Goal: Communication & Community: Answer question/provide support

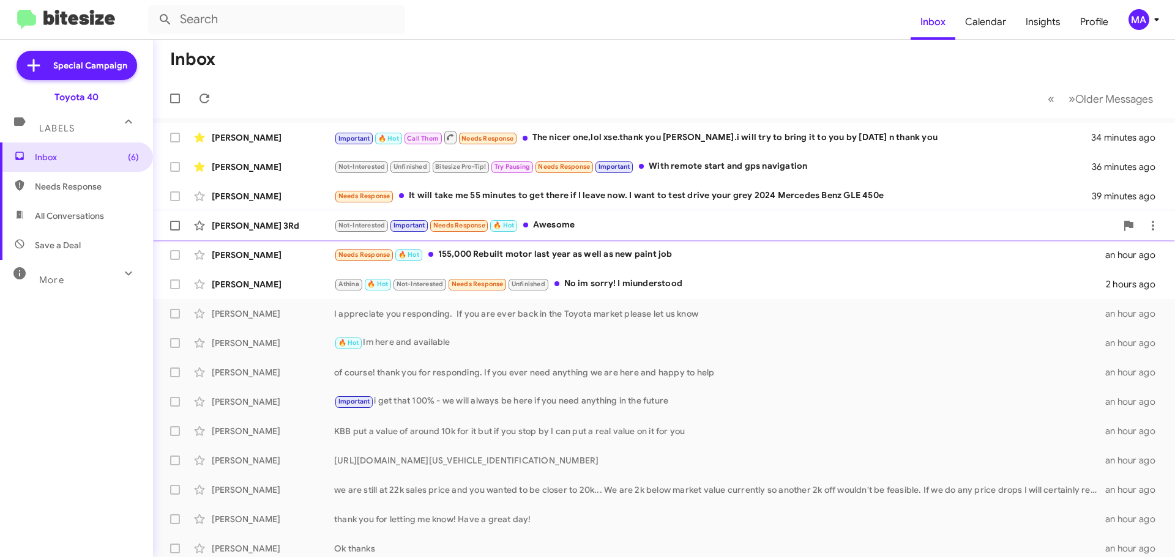
click at [577, 233] on div "[PERSON_NAME] 3Rd Not-Interested Important Needs Response 🔥 Hot Awesome an hour…" at bounding box center [664, 225] width 1002 height 24
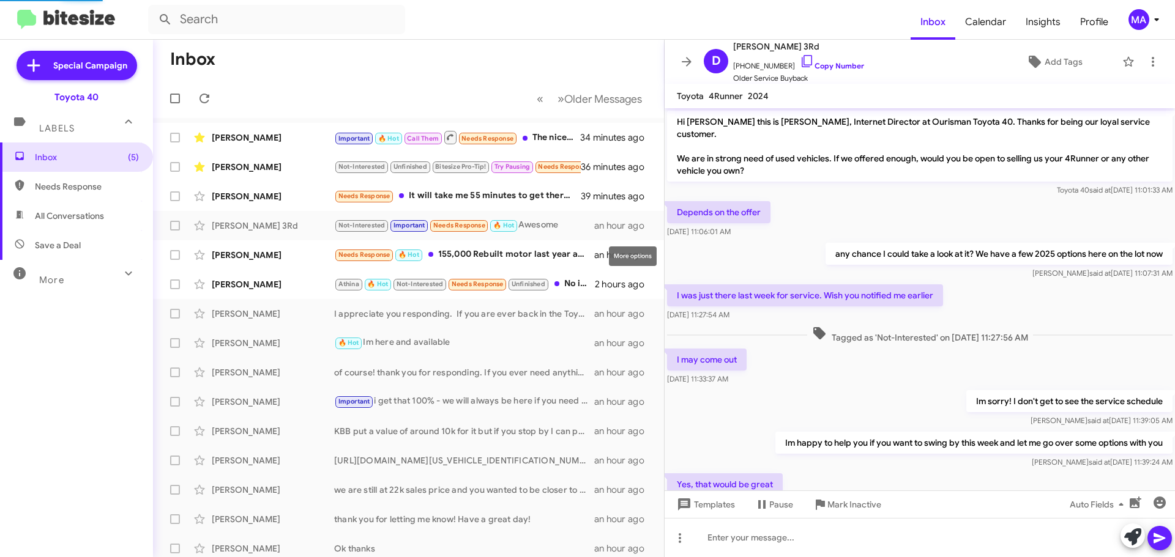
scroll to position [427, 0]
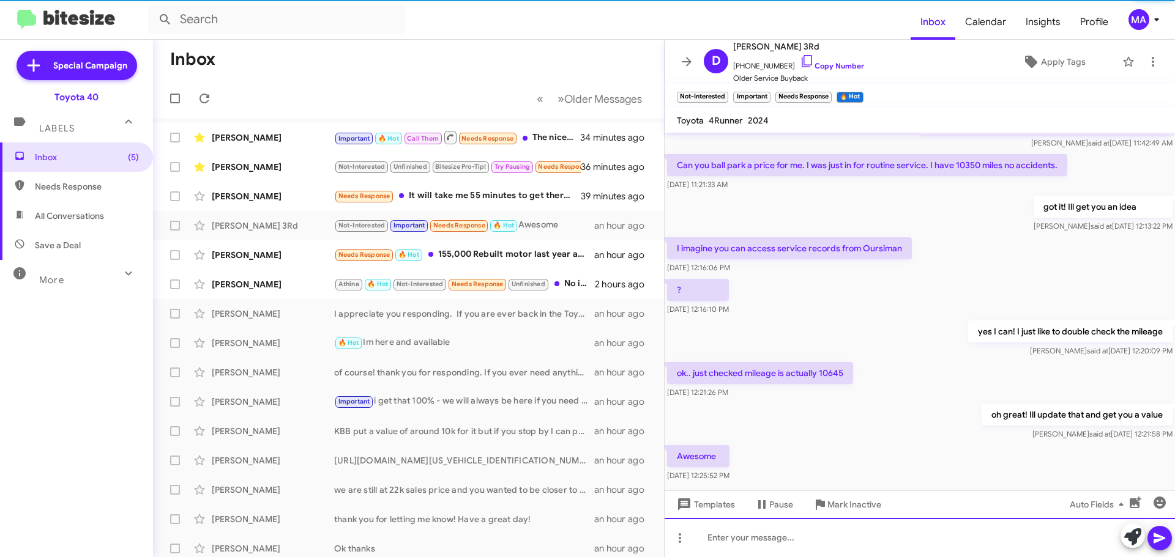
click at [753, 536] on div at bounding box center [919, 537] width 510 height 39
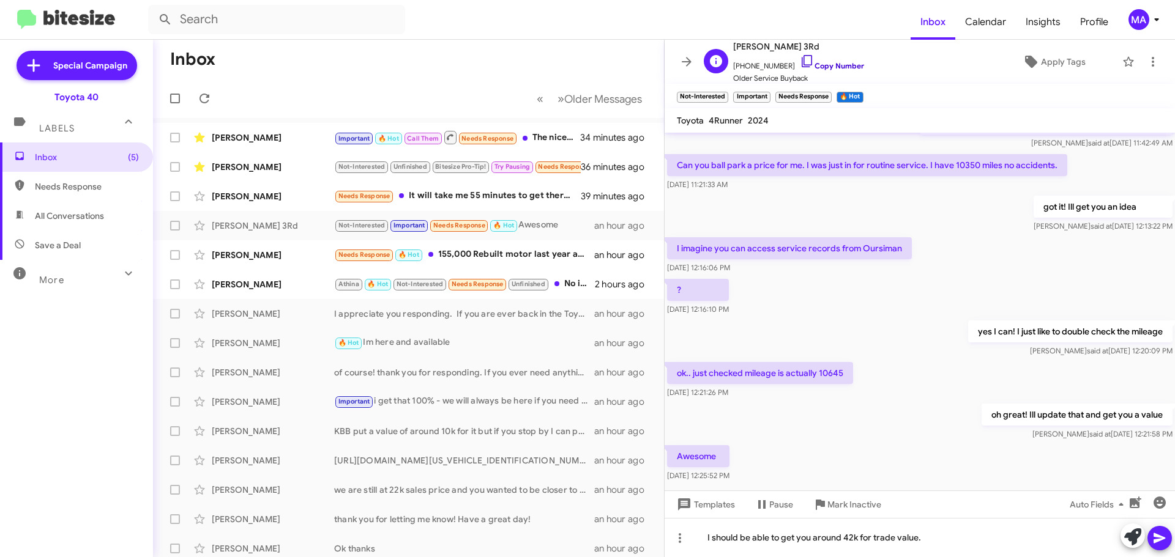
click at [800, 59] on icon at bounding box center [807, 61] width 15 height 15
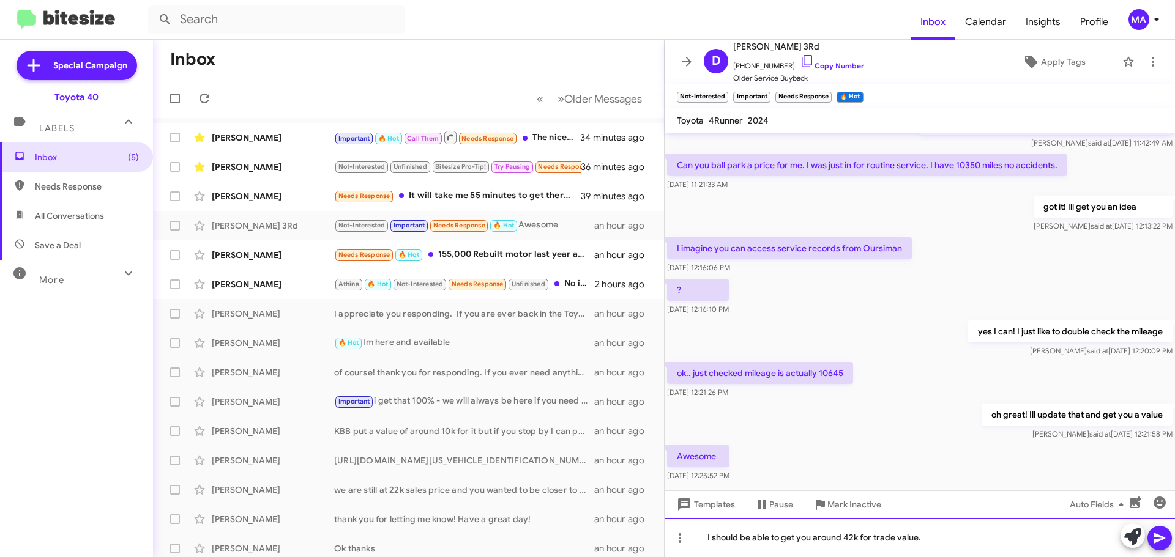
click at [949, 541] on div "I should be able to get you around 42k for trade value." at bounding box center [919, 537] width 510 height 39
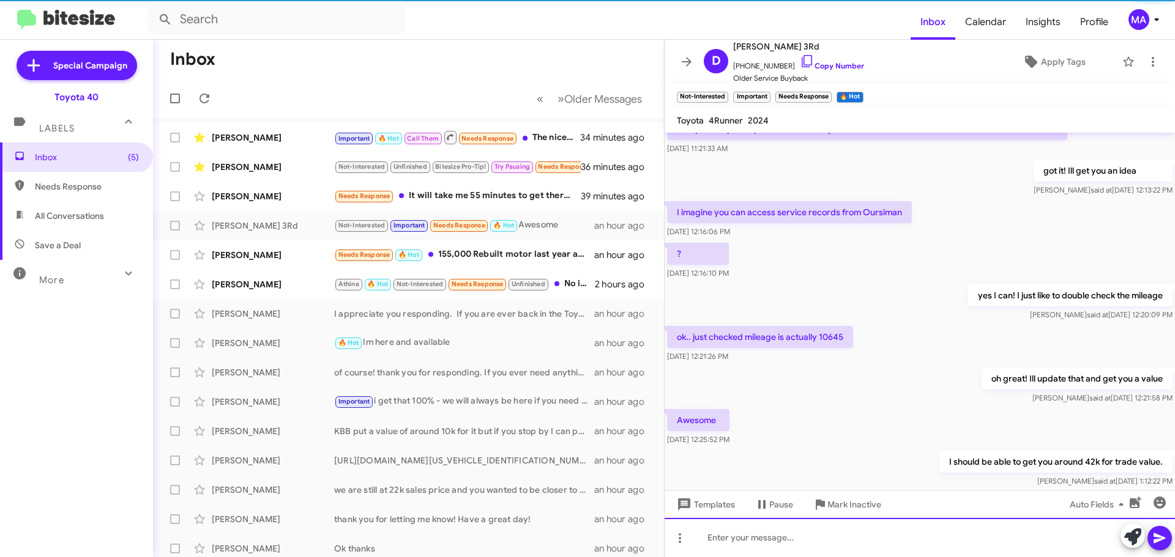
scroll to position [521, 0]
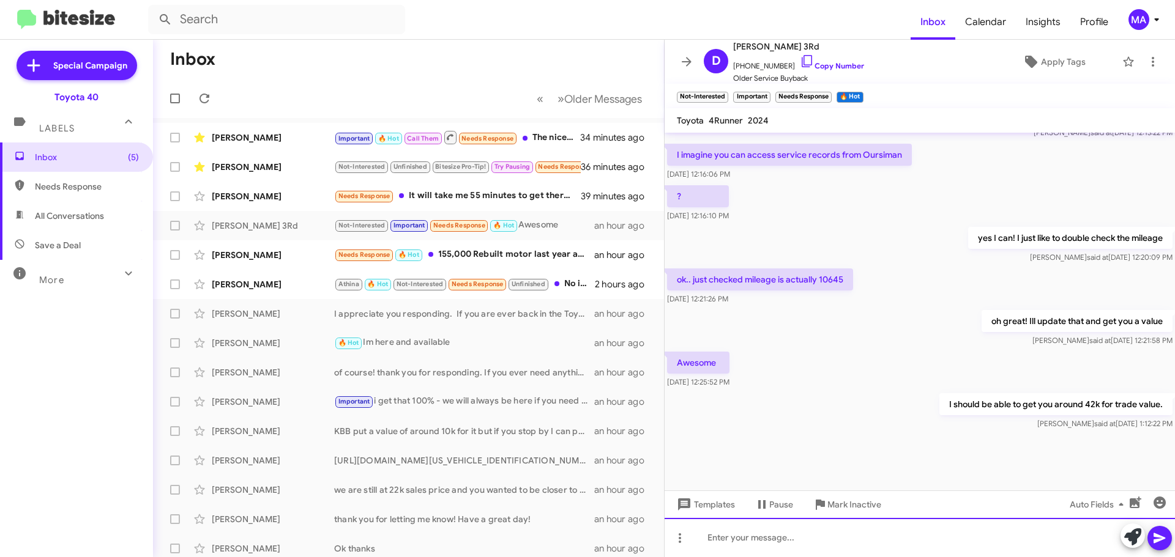
click at [929, 533] on div at bounding box center [919, 537] width 510 height 39
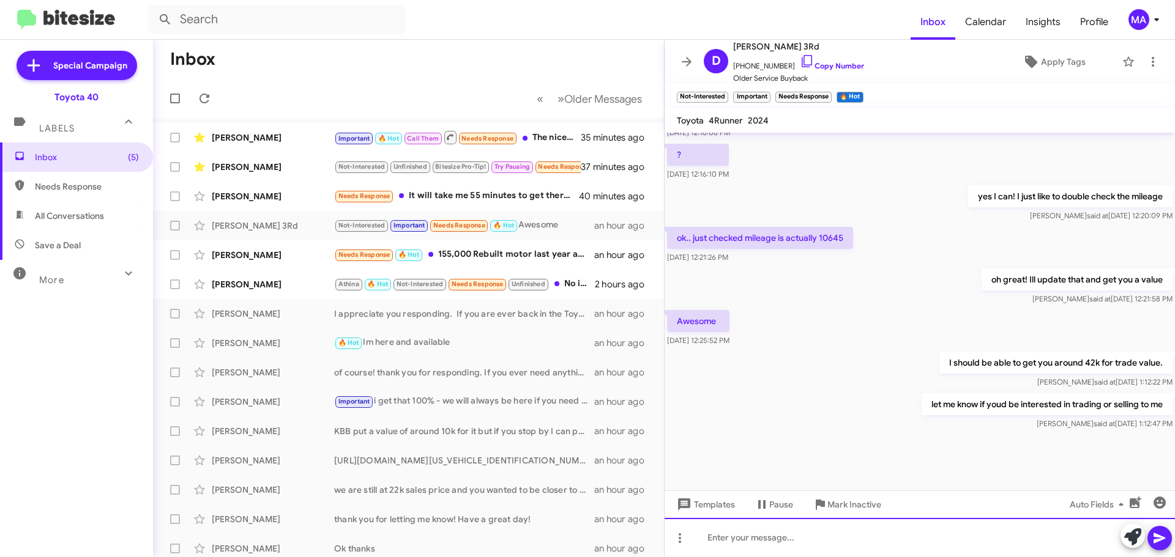
scroll to position [565, 0]
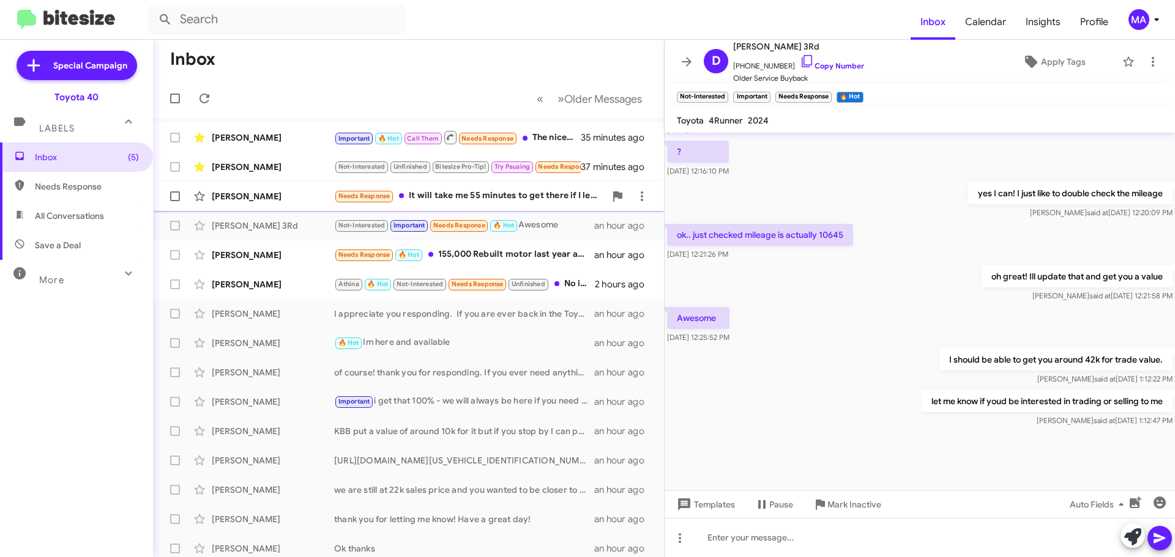
click at [494, 198] on div "Needs Response It will take me 55 minutes to get there if I leave now. I want t…" at bounding box center [469, 196] width 271 height 14
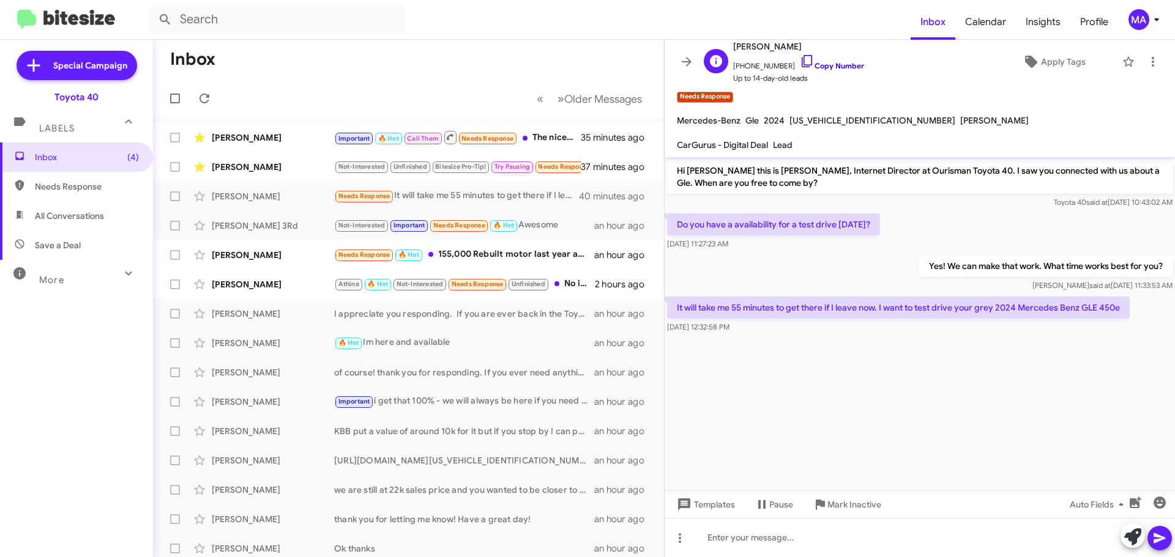
click at [800, 61] on icon at bounding box center [807, 61] width 15 height 15
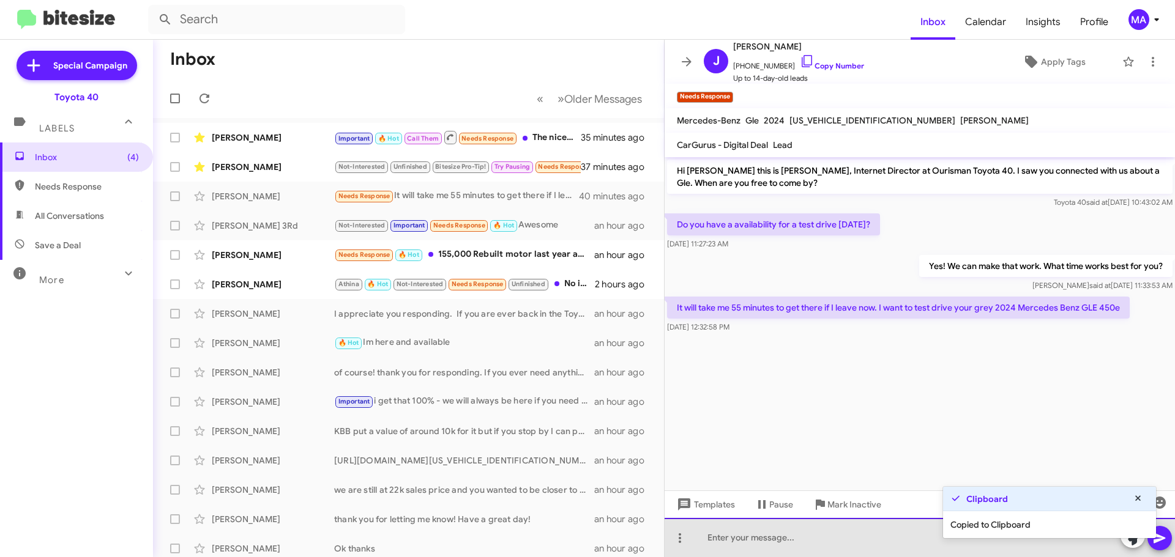
click at [790, 540] on div at bounding box center [919, 537] width 510 height 39
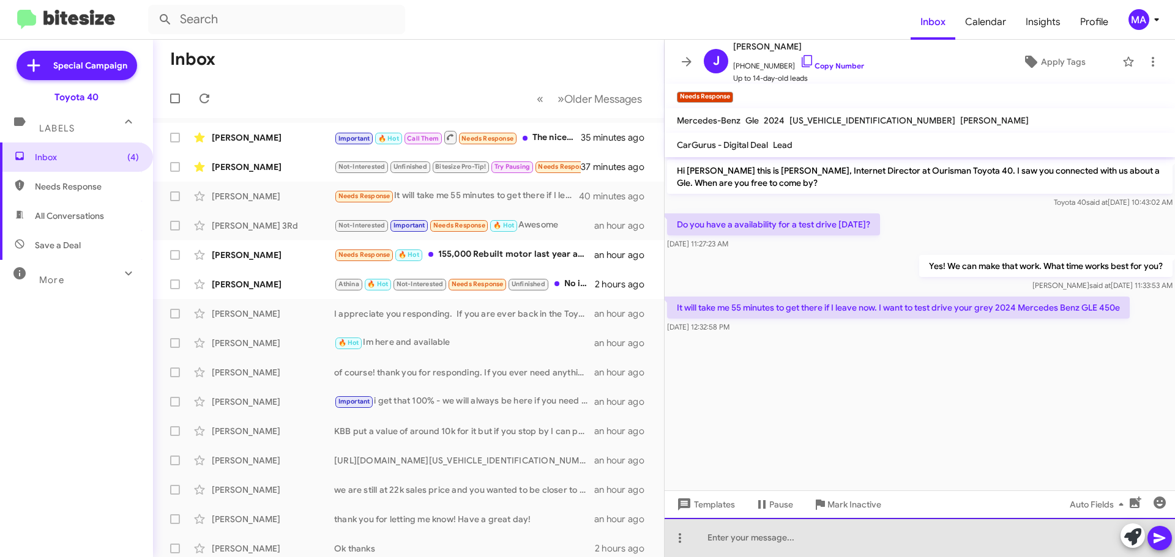
click at [733, 543] on div at bounding box center [919, 537] width 510 height 39
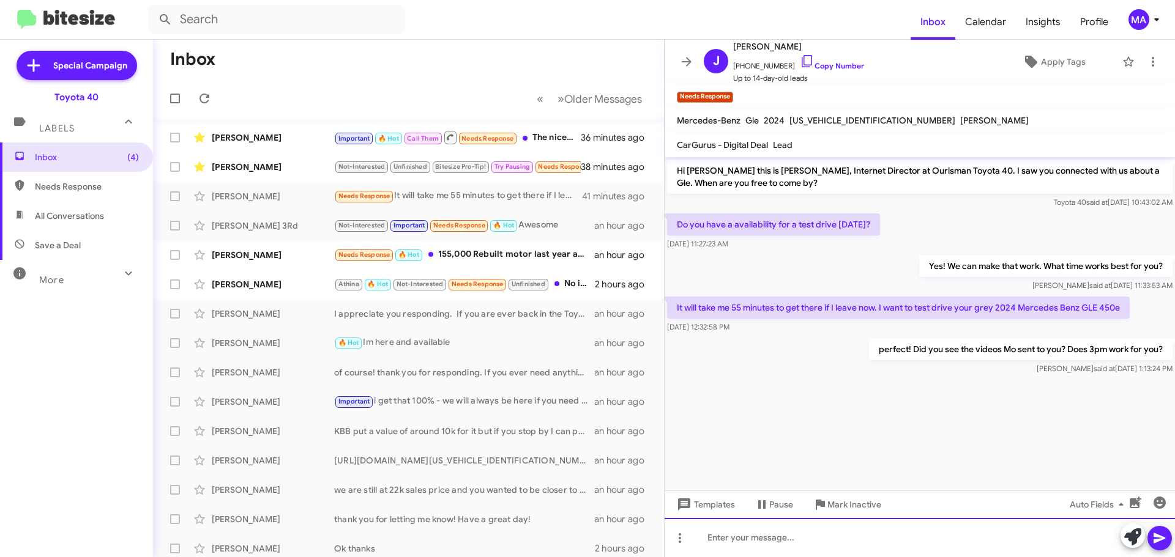
click at [810, 546] on div at bounding box center [919, 537] width 510 height 39
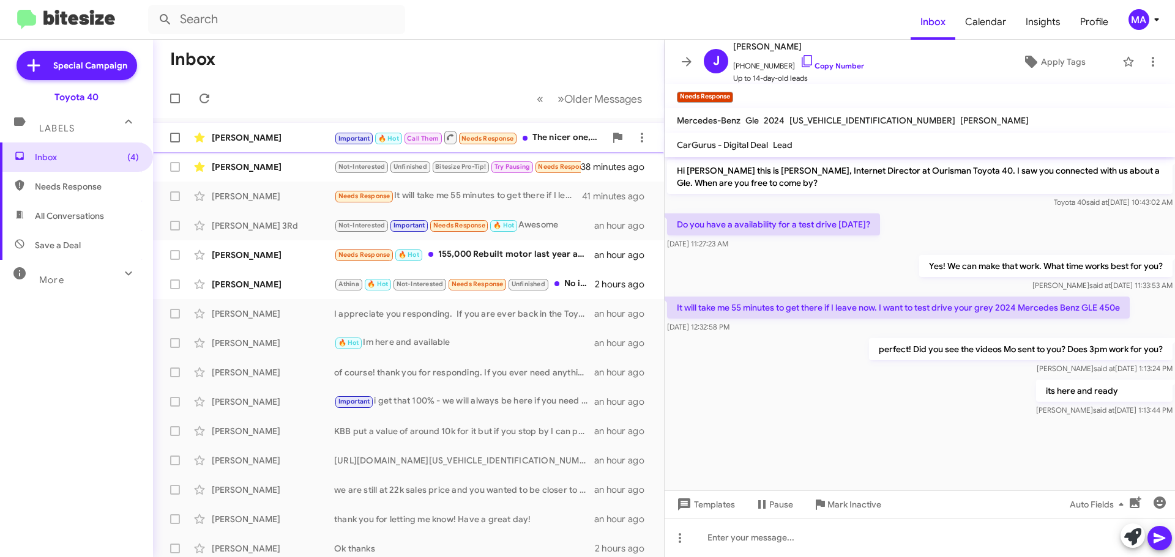
click at [298, 138] on div "[PERSON_NAME]" at bounding box center [273, 138] width 122 height 12
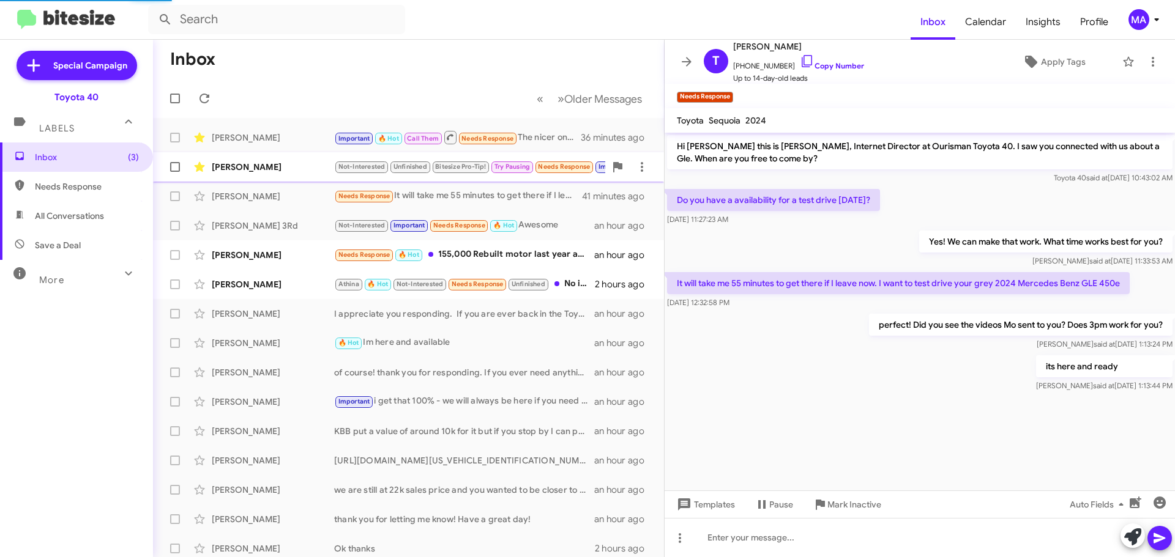
scroll to position [516, 0]
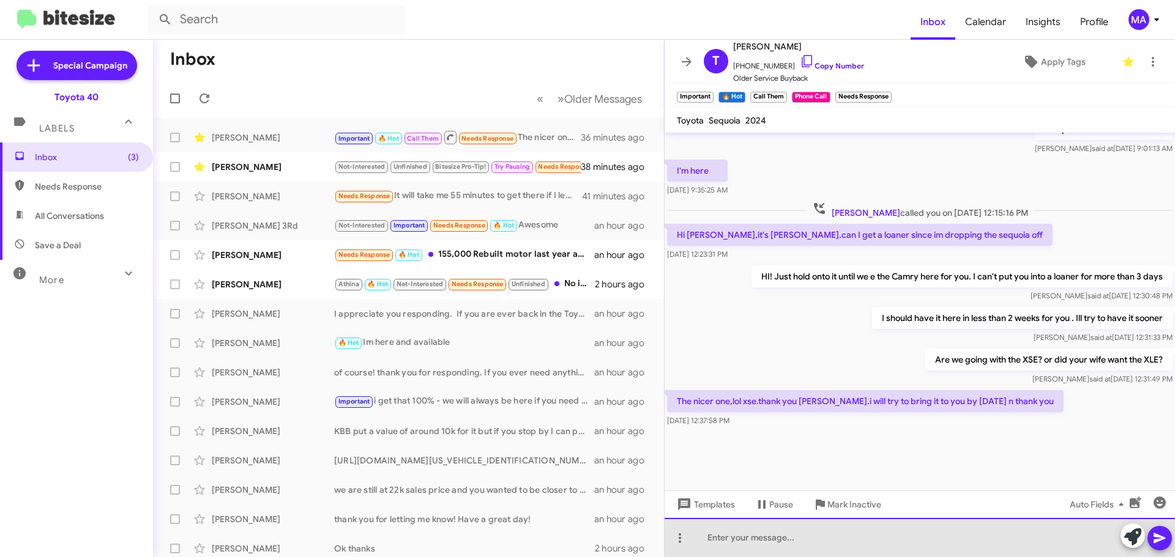
click at [781, 543] on div at bounding box center [919, 537] width 510 height 39
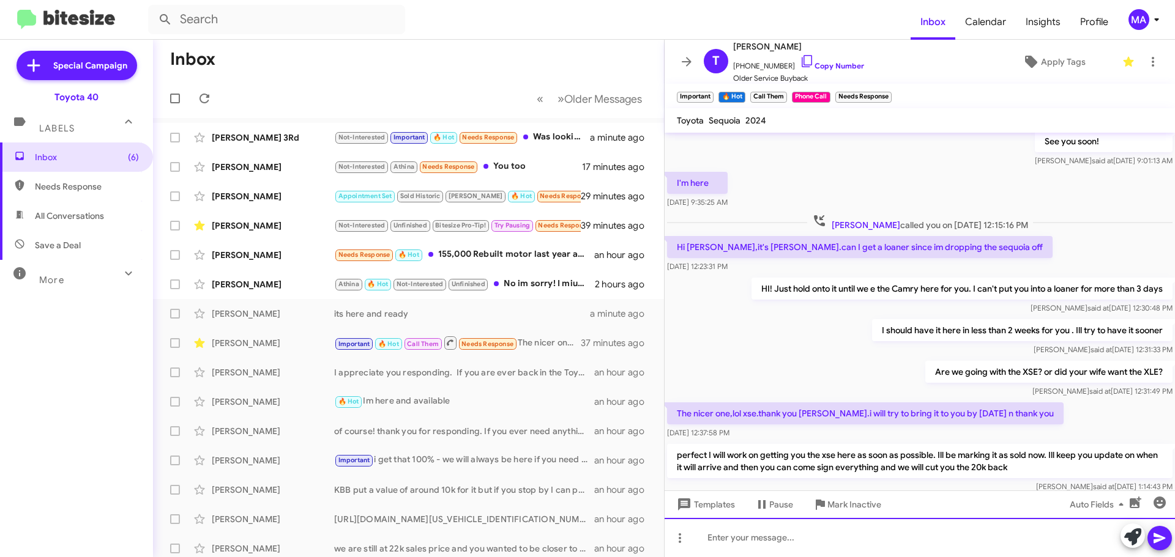
scroll to position [1260, 0]
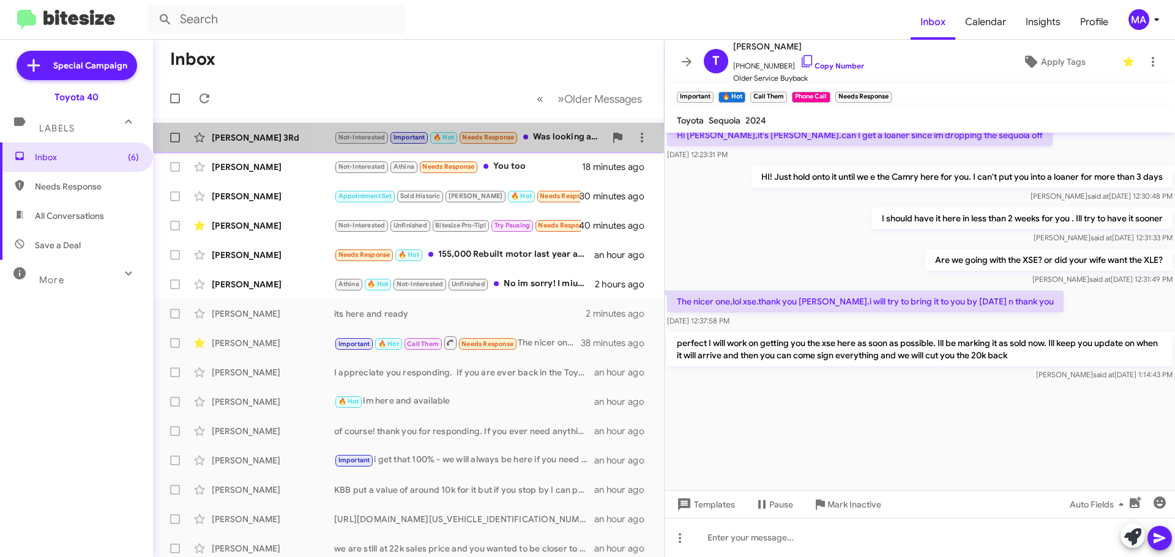
click at [549, 133] on div "Not-Interested Important 🔥 Hot Needs Response Was looking at the 2021 Tacoma yo…" at bounding box center [469, 137] width 271 height 14
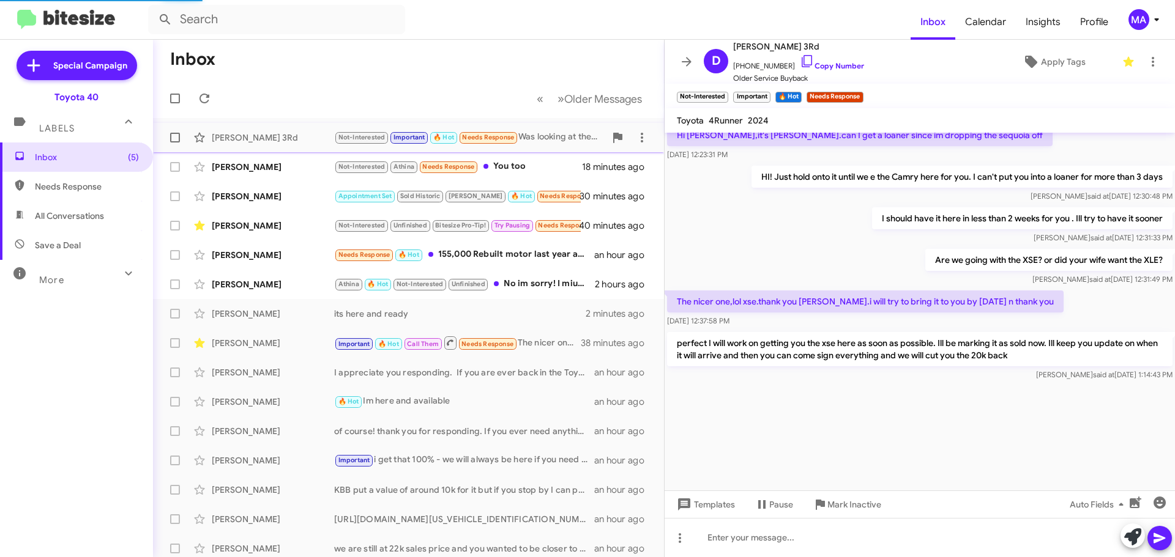
scroll to position [529, 0]
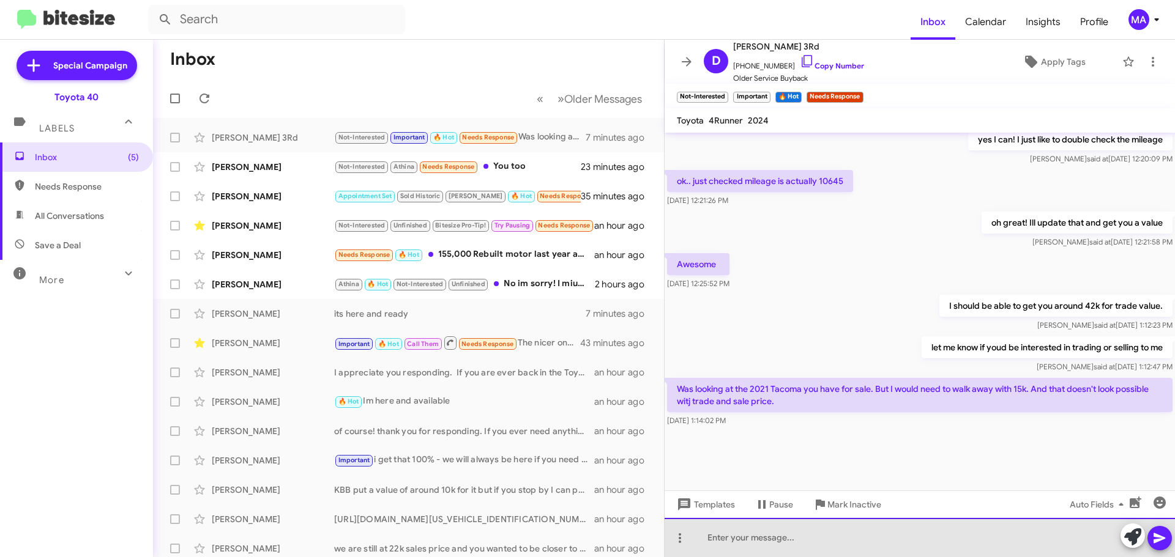
click at [809, 538] on div at bounding box center [919, 537] width 510 height 39
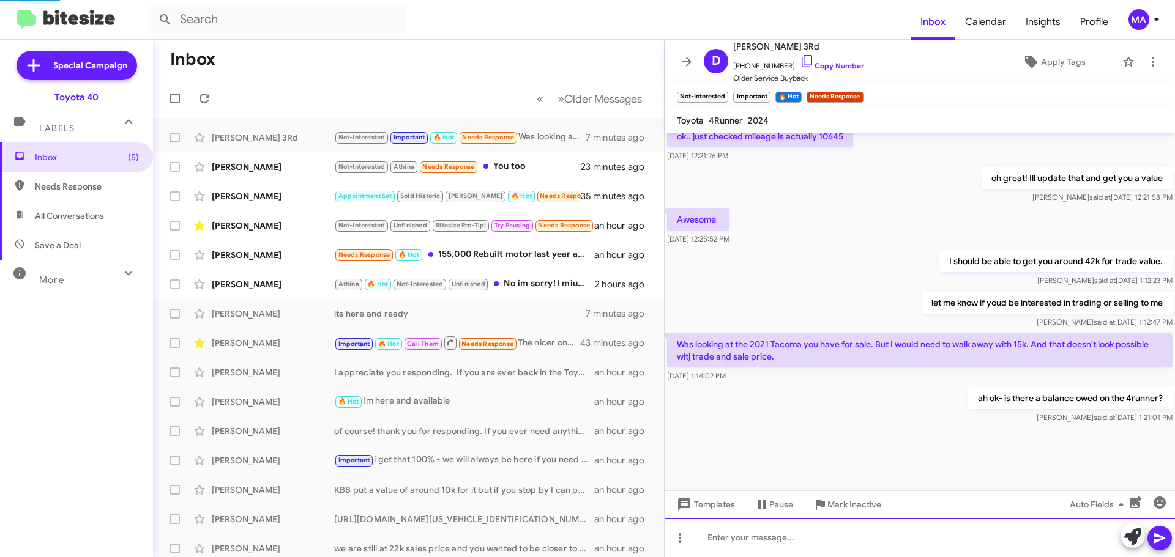
scroll to position [0, 0]
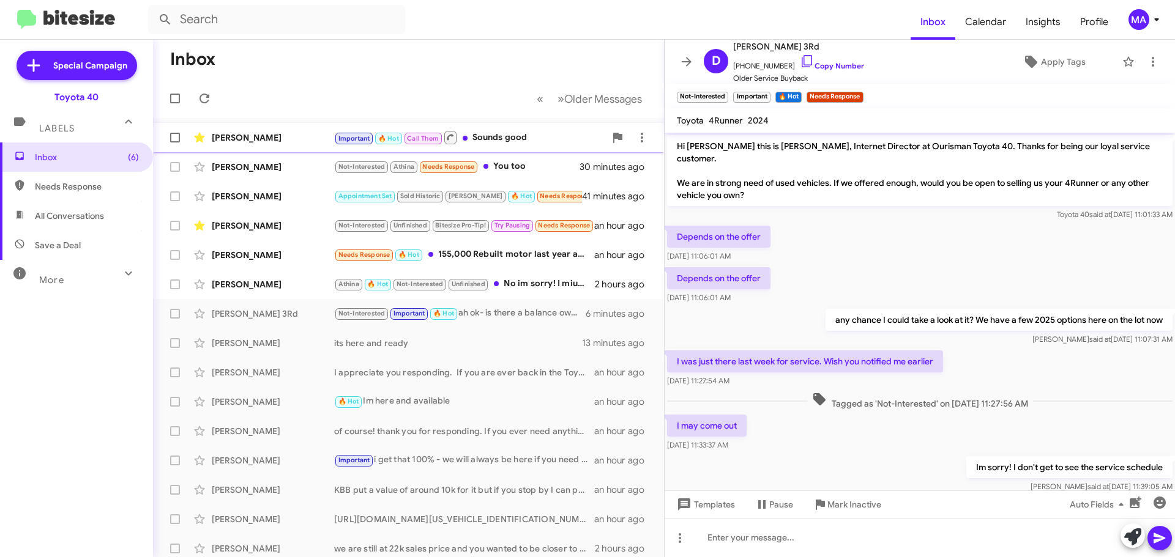
click at [537, 138] on div "Important 🔥 Hot Call Them Sounds good" at bounding box center [469, 137] width 271 height 15
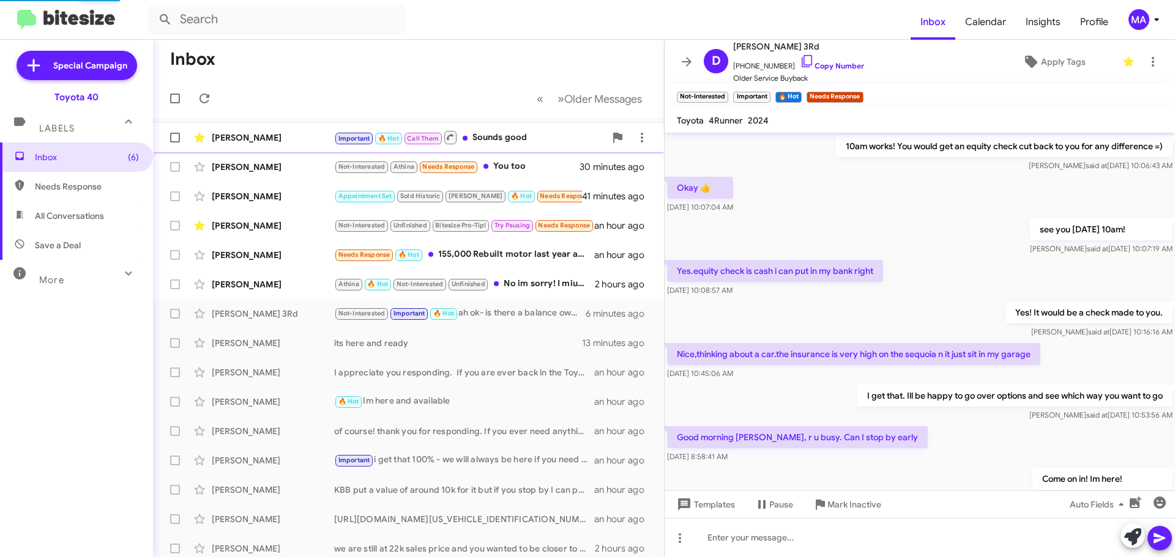
scroll to position [529, 0]
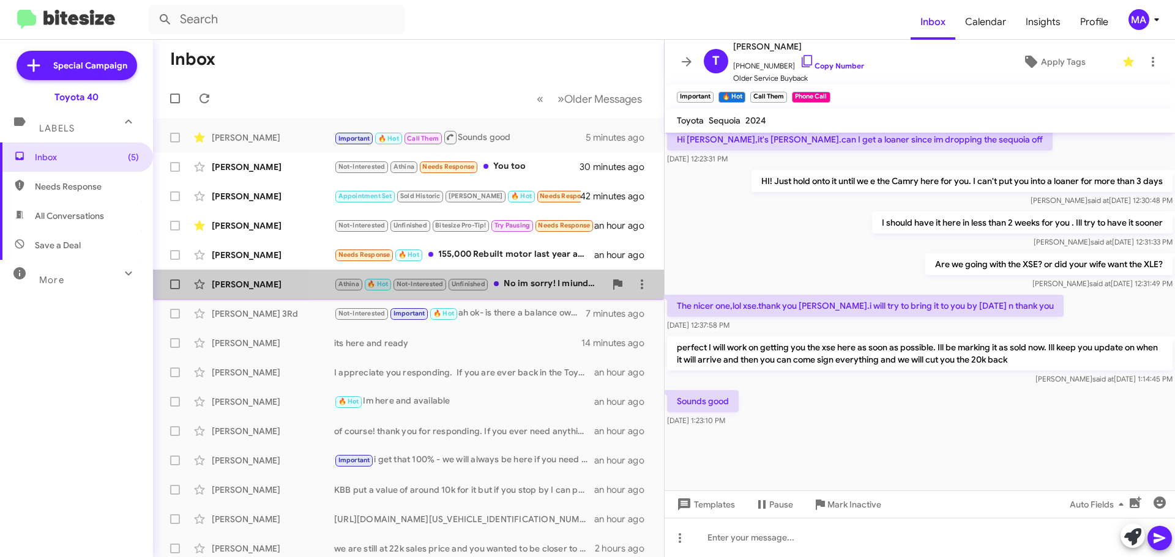
click at [542, 280] on div "Athina 🔥 Hot Not-Interested Unfinished No im sorry! I miunderstood" at bounding box center [469, 284] width 271 height 14
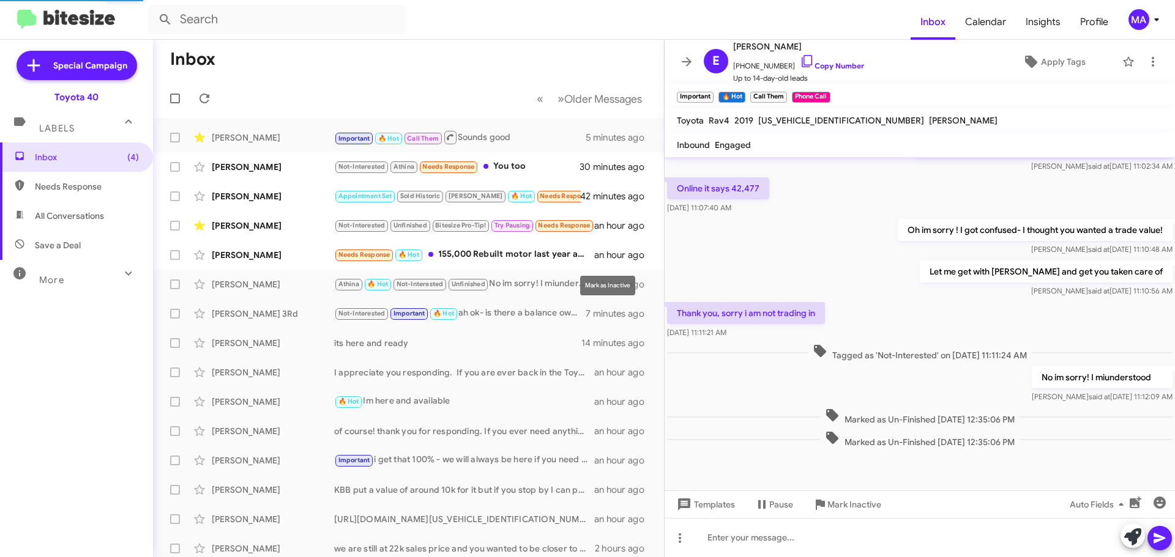
scroll to position [184, 0]
click at [800, 61] on icon at bounding box center [807, 61] width 15 height 15
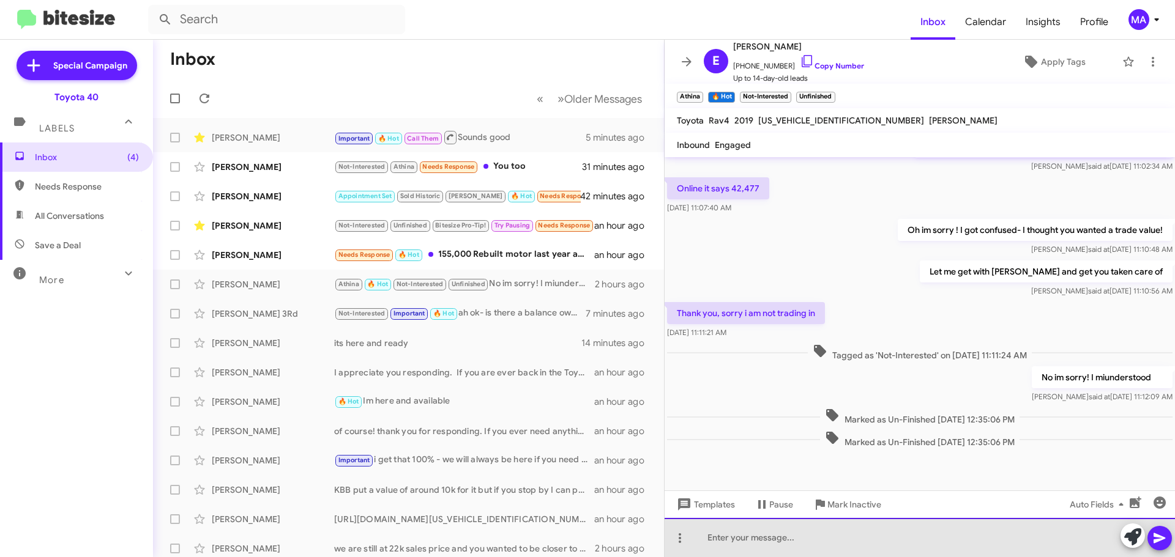
click at [795, 536] on div at bounding box center [919, 537] width 510 height 39
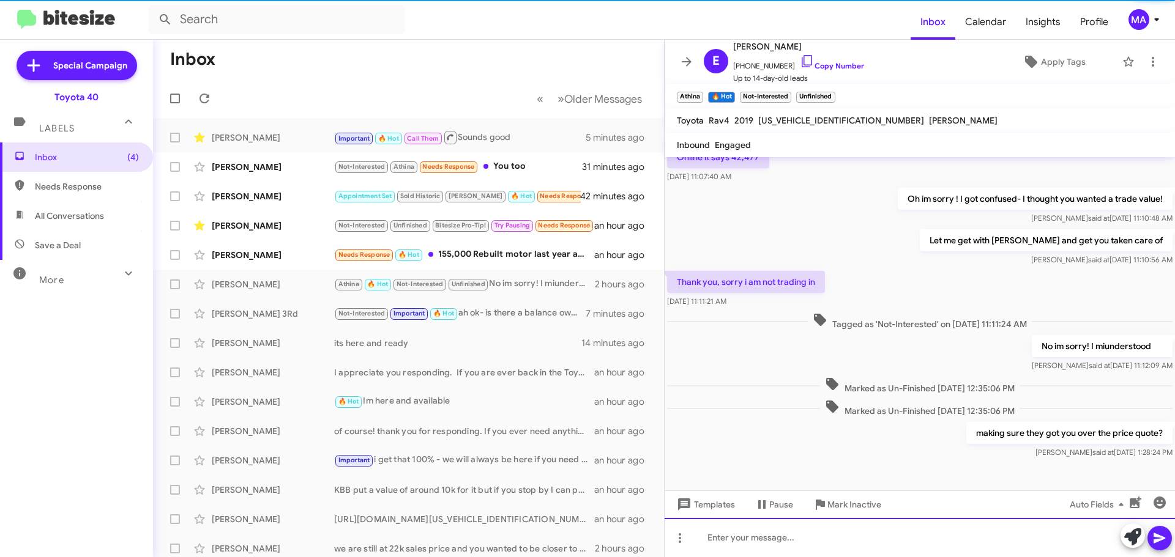
scroll to position [228, 0]
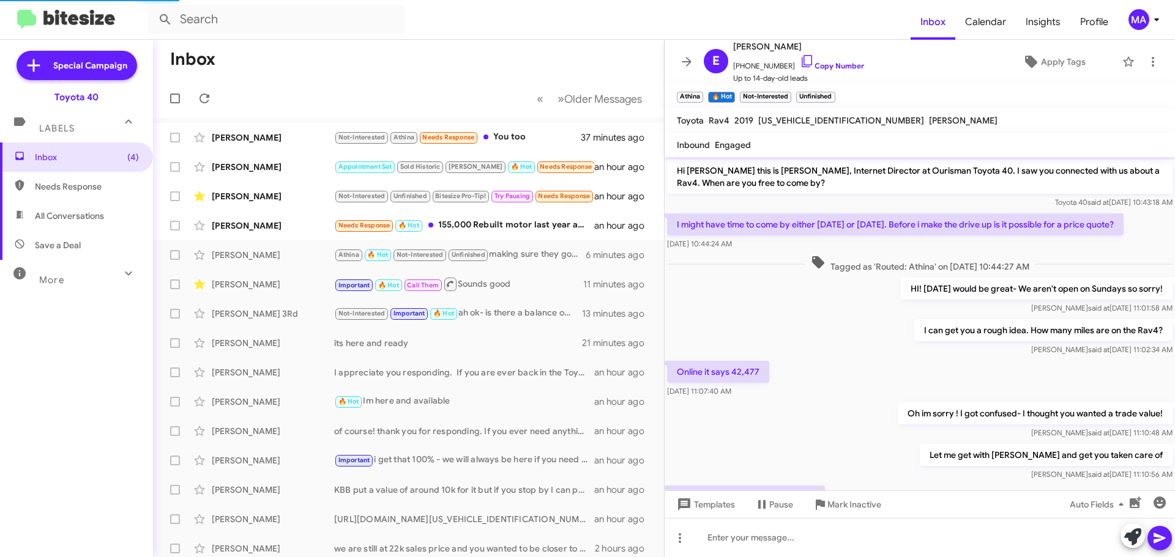
scroll to position [228, 0]
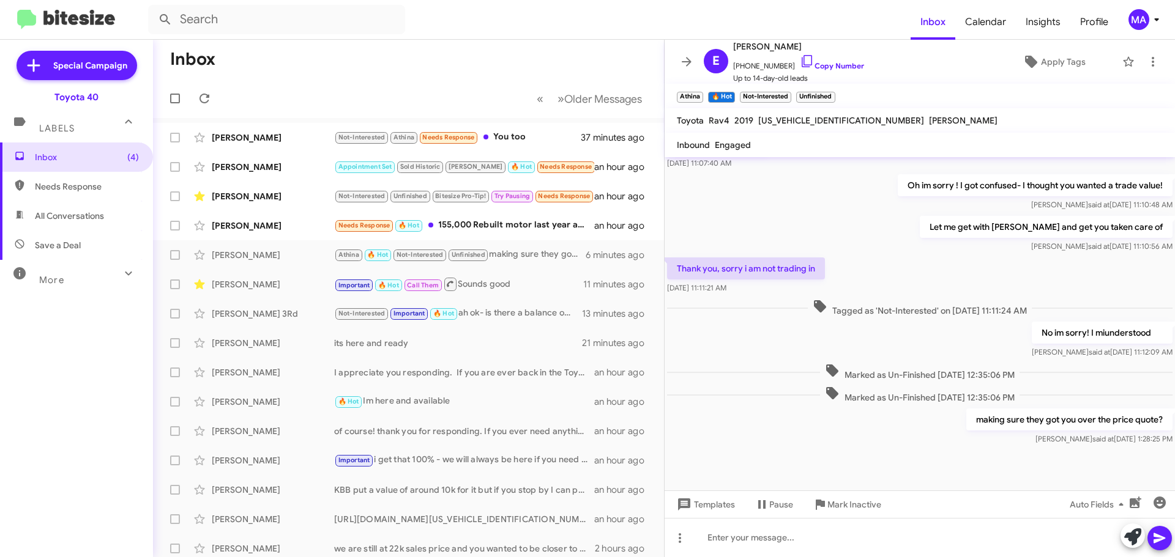
click at [91, 242] on span "Save a Deal" at bounding box center [76, 245] width 153 height 29
type input "in:not-interested"
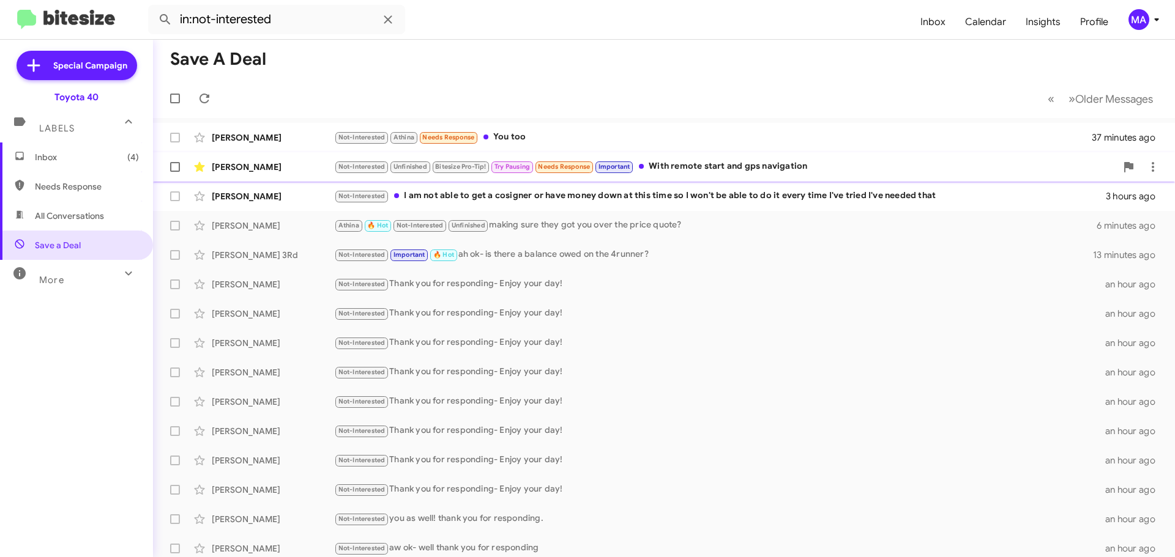
click at [689, 167] on div "Not-Interested Unfinished Bitesize Pro-Tip! Try Pausing Needs Response Importan…" at bounding box center [725, 167] width 782 height 14
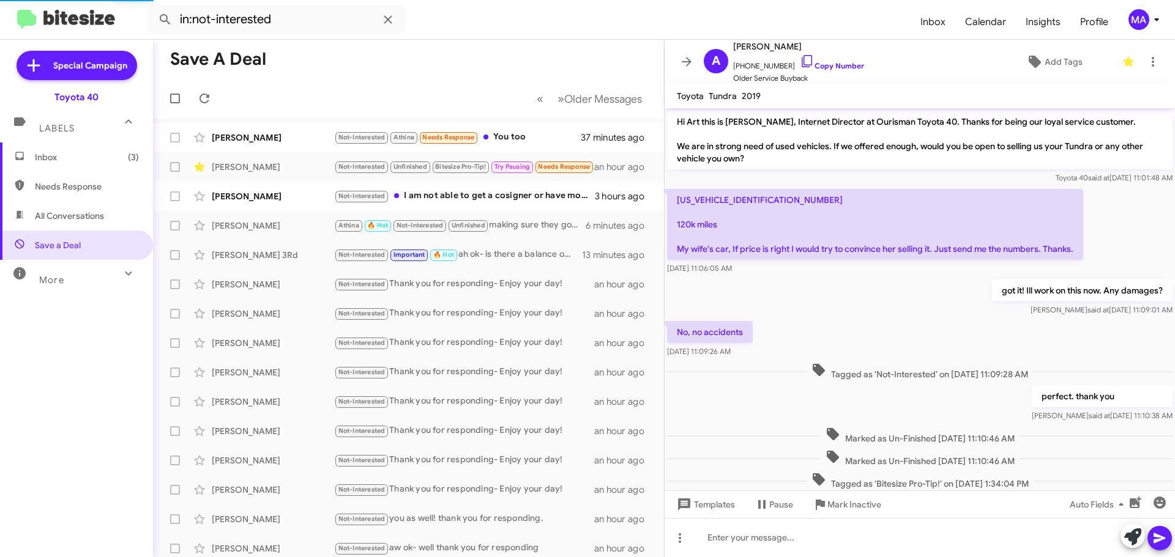
scroll to position [269, 0]
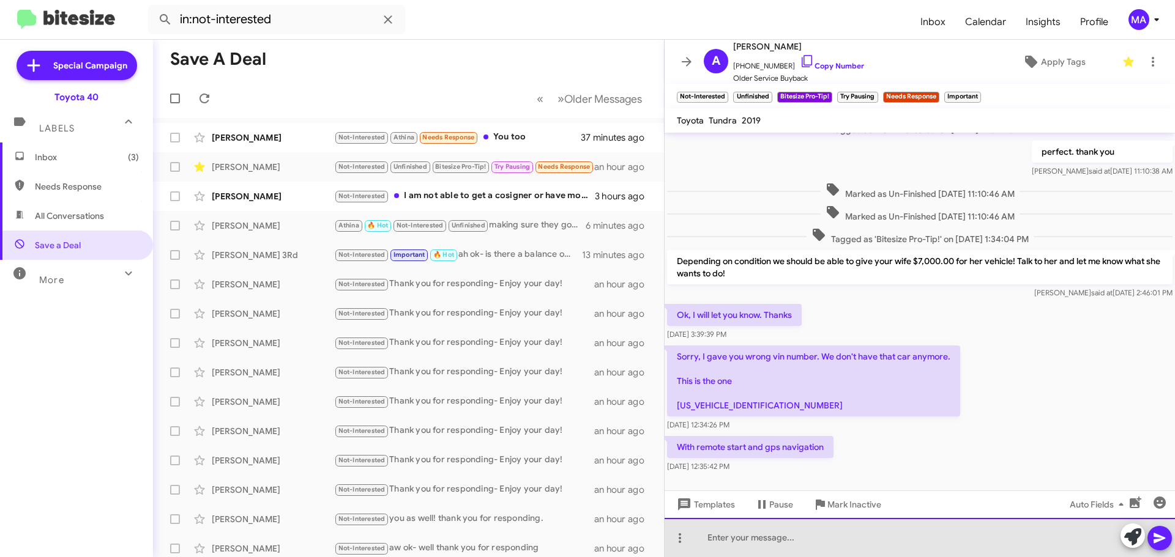
click at [808, 535] on div at bounding box center [919, 537] width 510 height 39
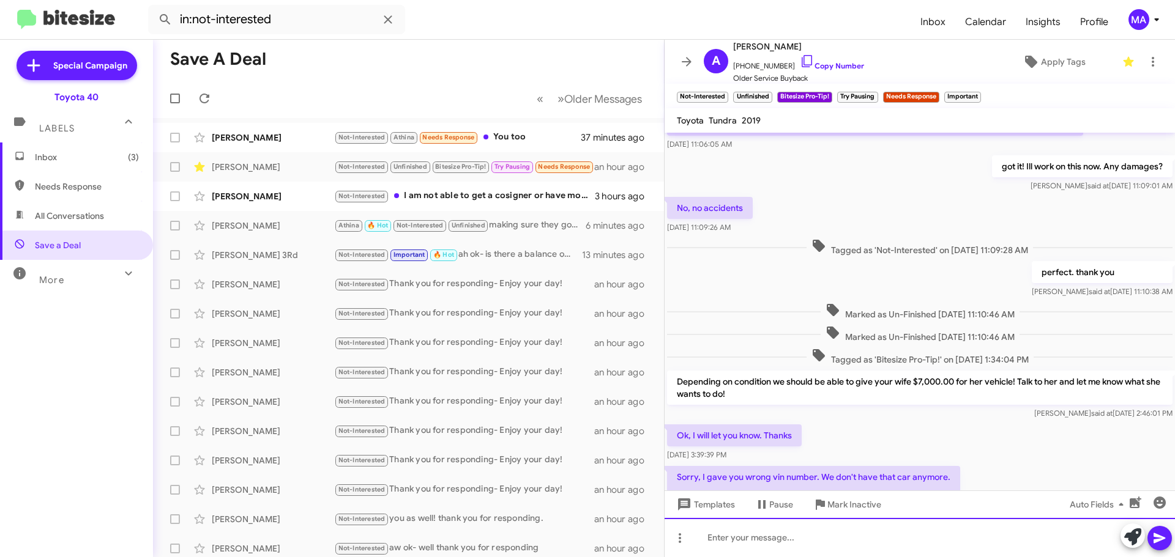
scroll to position [338, 0]
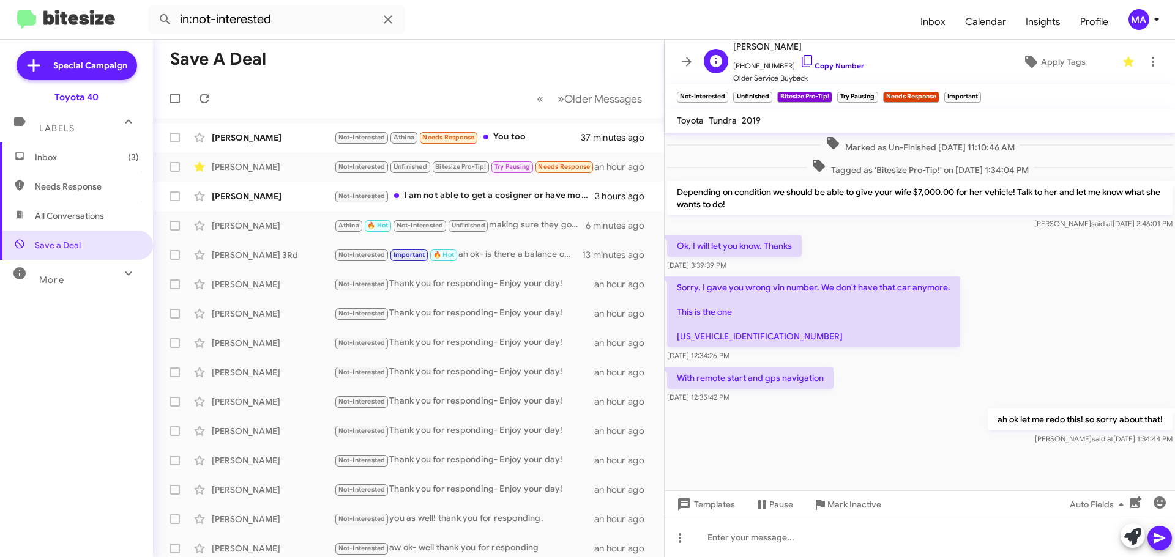
click at [801, 61] on icon at bounding box center [806, 61] width 10 height 12
drag, startPoint x: 772, startPoint y: 335, endPoint x: 677, endPoint y: 343, distance: 95.2
click at [677, 343] on p "Sorry, I gave you wrong vin number. We don't have that car anymore. This is the…" at bounding box center [813, 312] width 293 height 71
copy p "5TDBKRFHXGS237669"
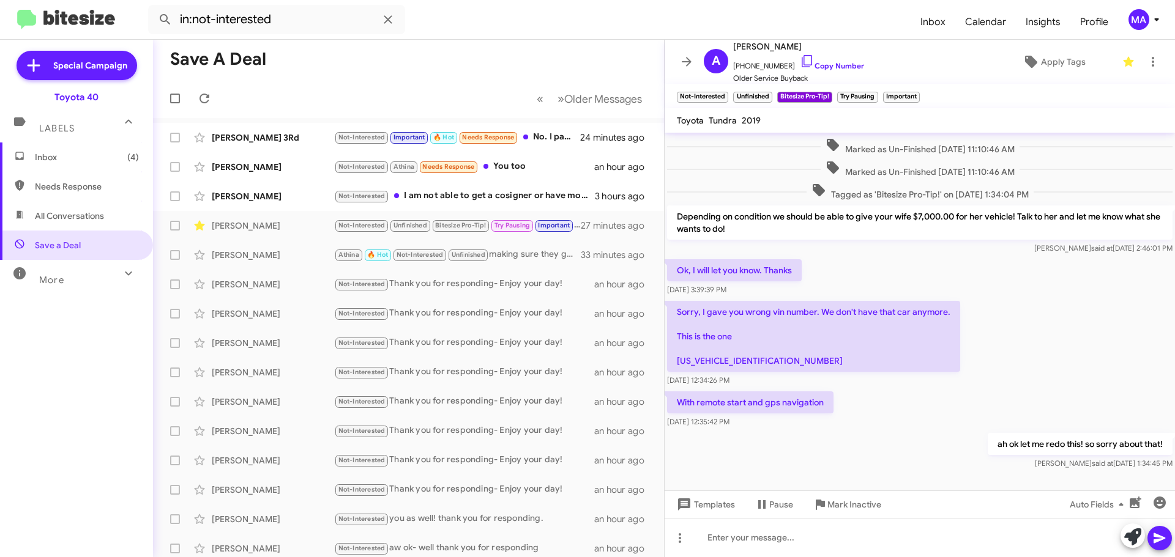
click at [103, 215] on span "All Conversations" at bounding box center [69, 216] width 69 height 12
type input "in:all-conversations"
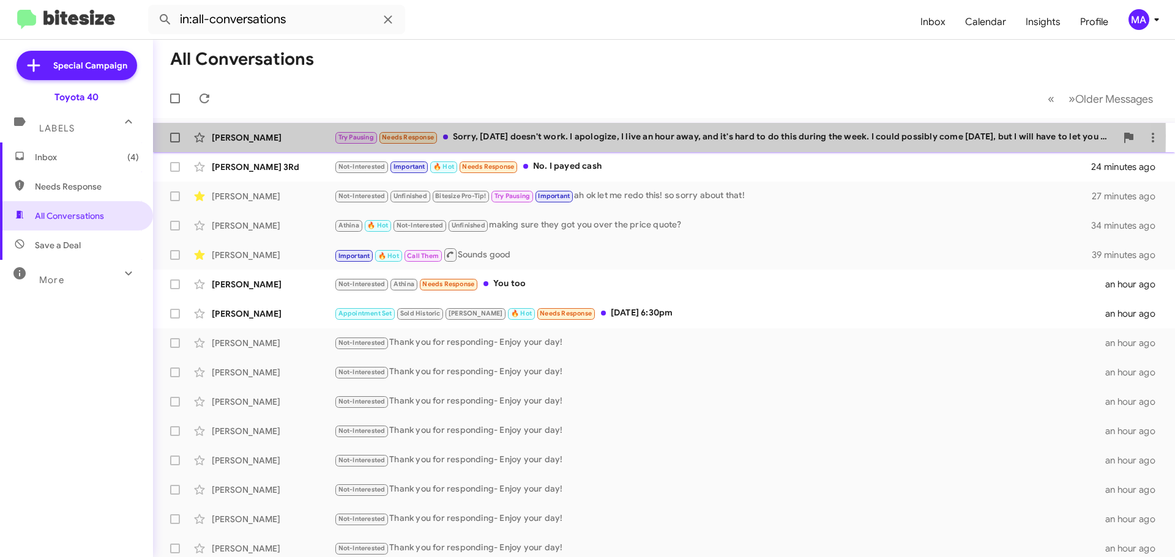
click at [303, 136] on div "[PERSON_NAME]" at bounding box center [273, 138] width 122 height 12
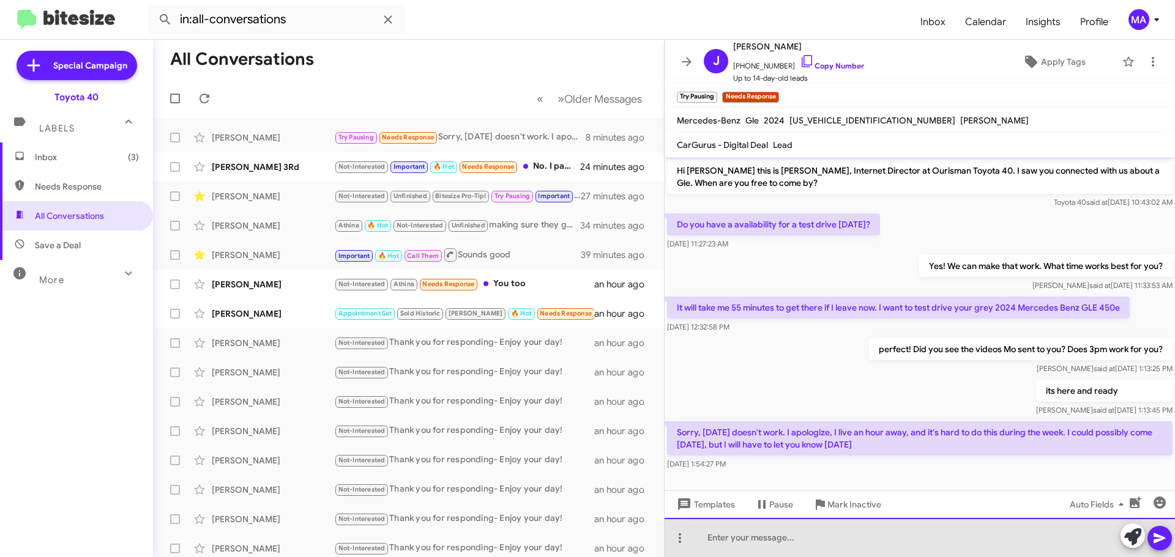
click at [784, 538] on div at bounding box center [919, 537] width 510 height 39
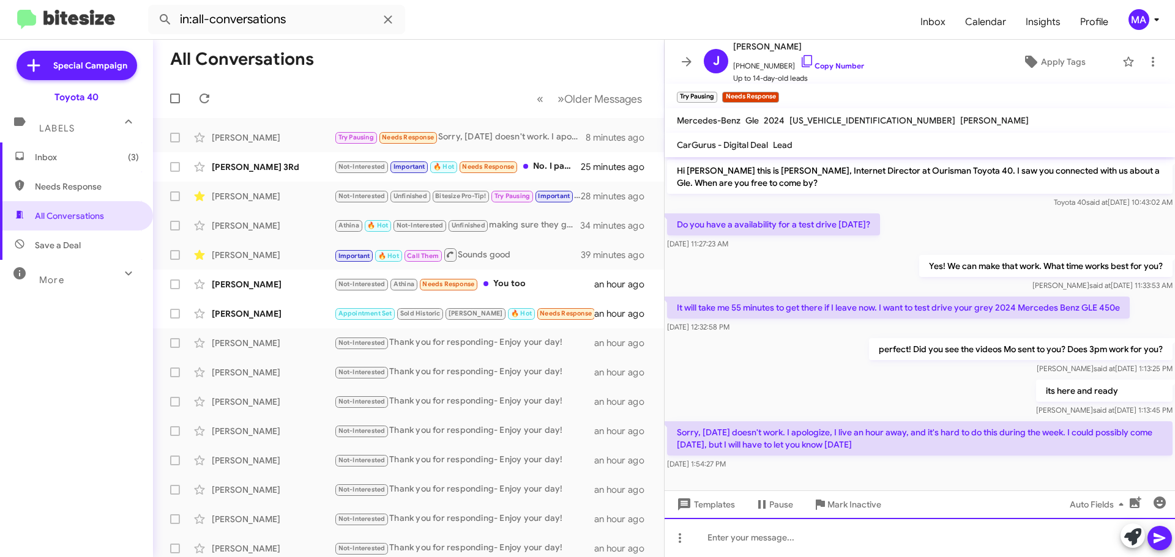
click at [751, 536] on div at bounding box center [919, 537] width 510 height 39
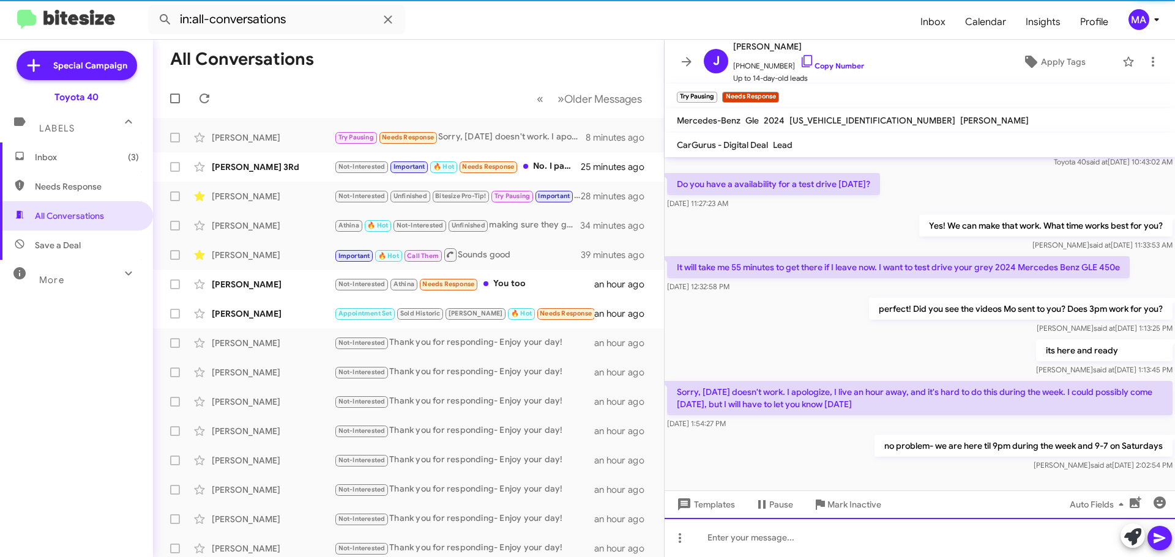
scroll to position [48, 0]
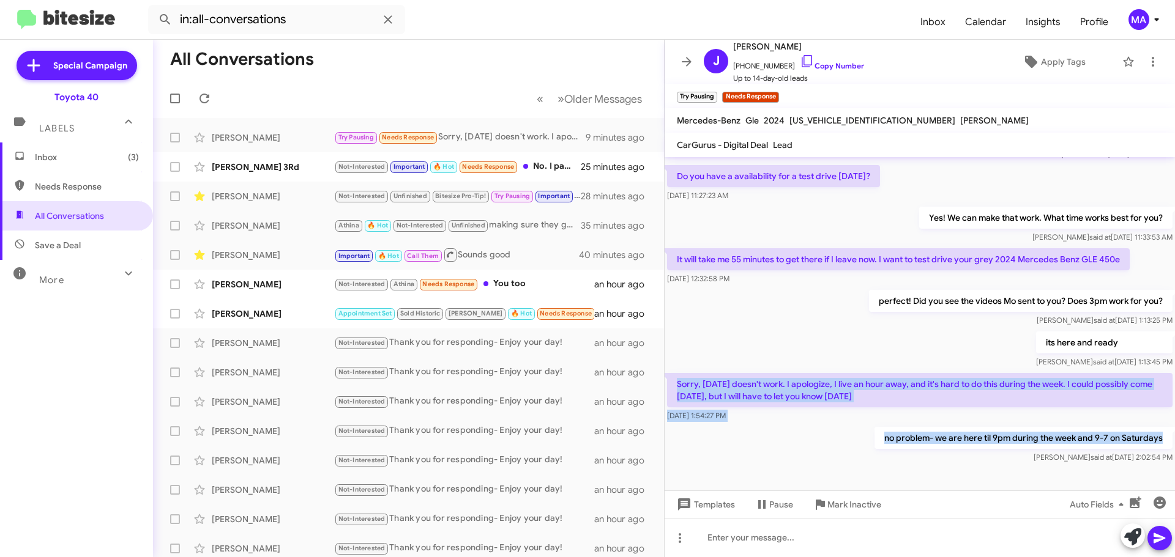
drag, startPoint x: 1142, startPoint y: 439, endPoint x: 666, endPoint y: 372, distance: 480.7
click at [666, 372] on div "Hi Jonathan this is Morgan Anderson, Internet Director at Ourisman Toyota 40. I…" at bounding box center [919, 287] width 510 height 357
copy div "Sorry, today doesn't work. I apologize, I live an hour away, and it's hard to d…"
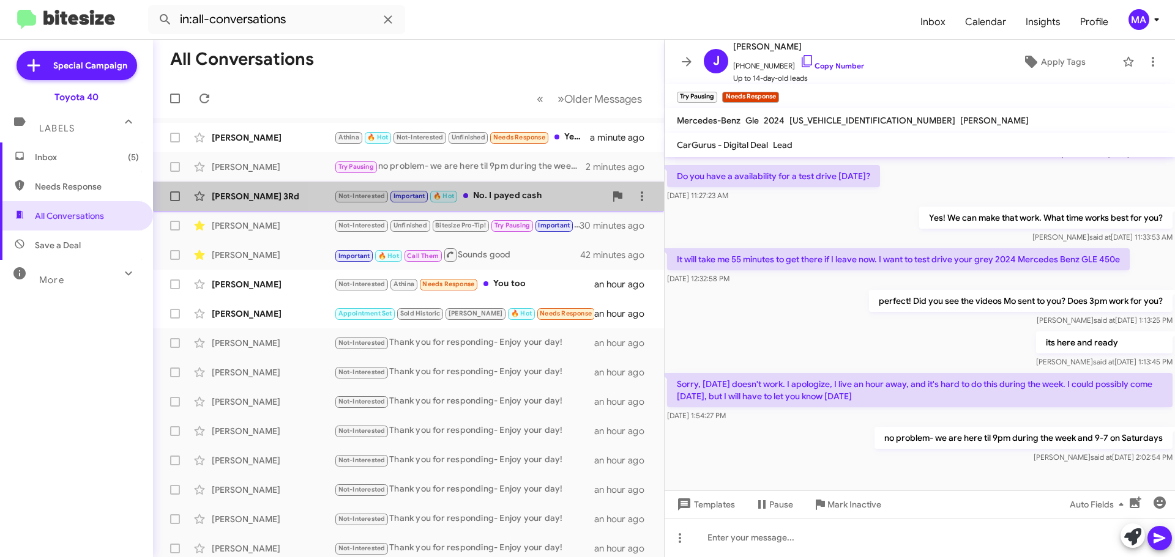
click at [515, 197] on div "Not-Interested Important 🔥 Hot No. I payed cash" at bounding box center [469, 196] width 271 height 14
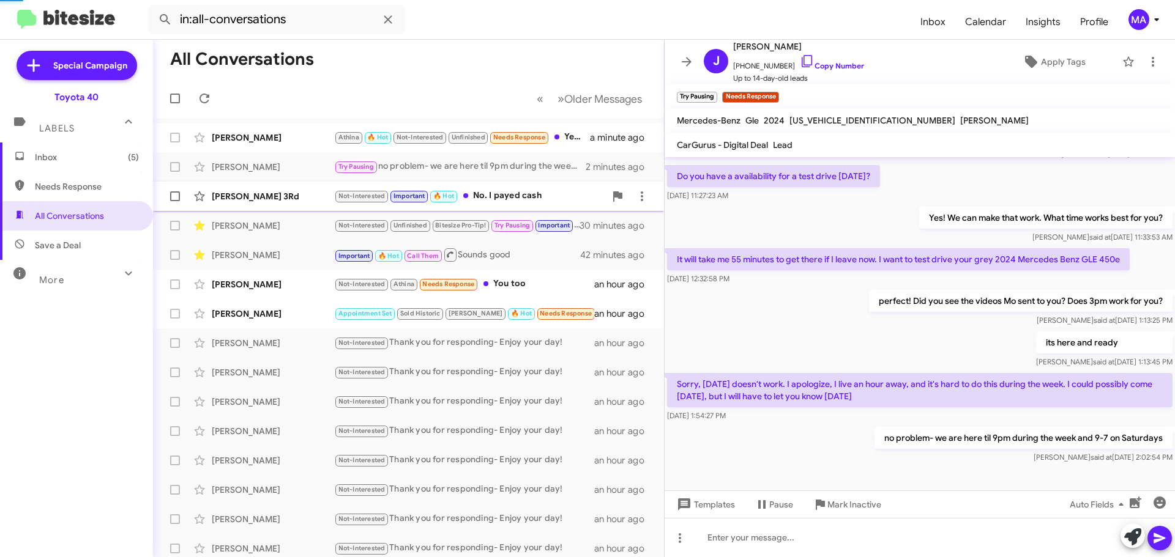
scroll to position [529, 0]
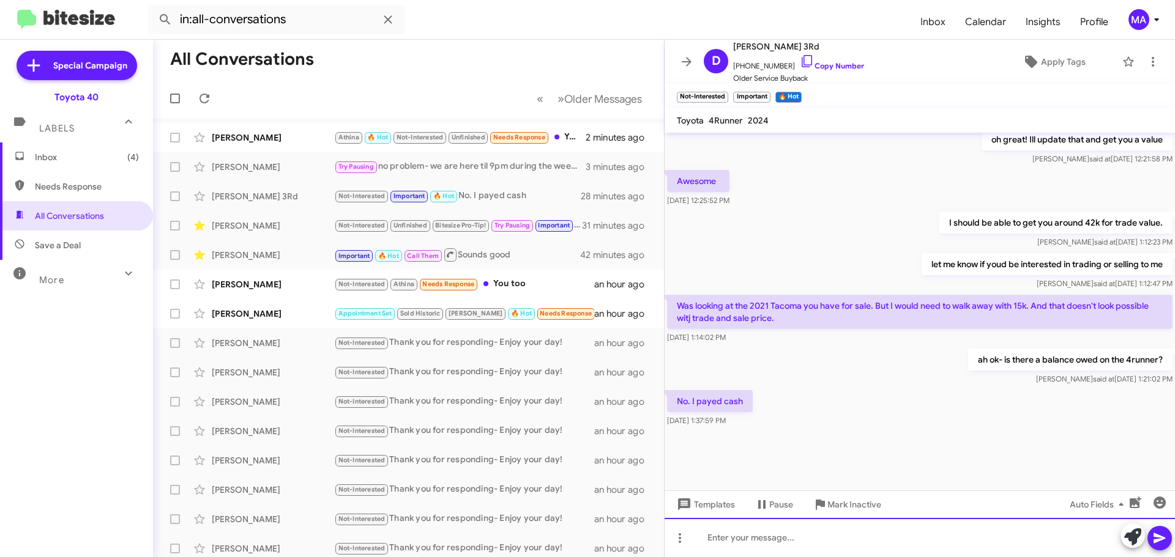
click at [758, 536] on div at bounding box center [919, 537] width 510 height 39
click at [768, 540] on div at bounding box center [919, 537] width 510 height 39
click at [850, 535] on div "i don't see a 2021 Tacoma in our invcentory at the moment? Can yu send me the o…" at bounding box center [919, 537] width 510 height 39
click at [959, 537] on div "i don't see a 2021 Tacoma in our inventory at the moment? Can yu send me the on…" at bounding box center [919, 537] width 510 height 39
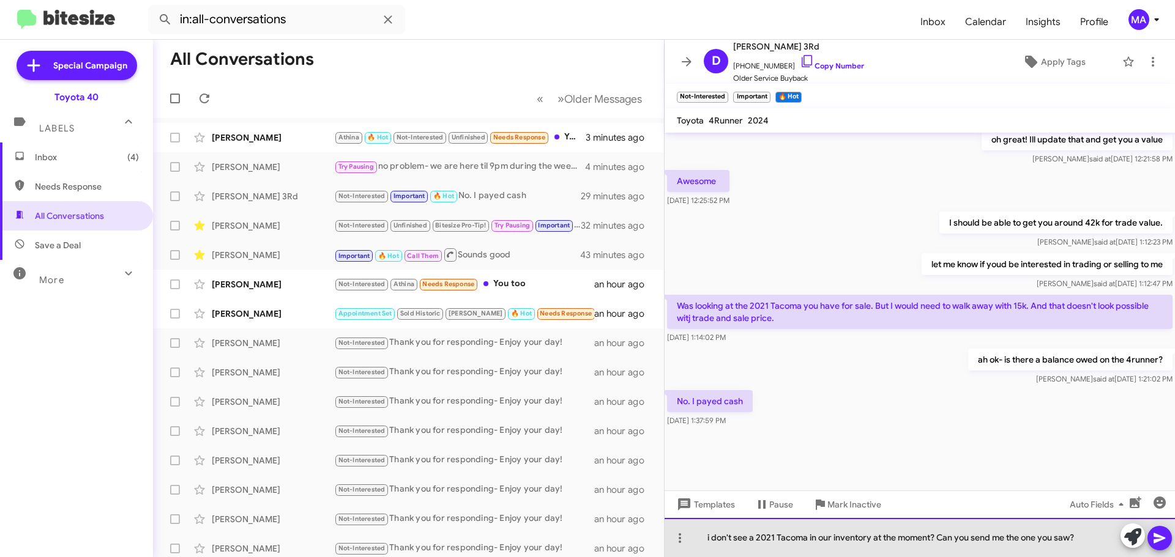
click at [1082, 536] on div "i don't see a 2021 Tacoma in our inventory at the moment? Can you send me the o…" at bounding box center [919, 537] width 510 height 39
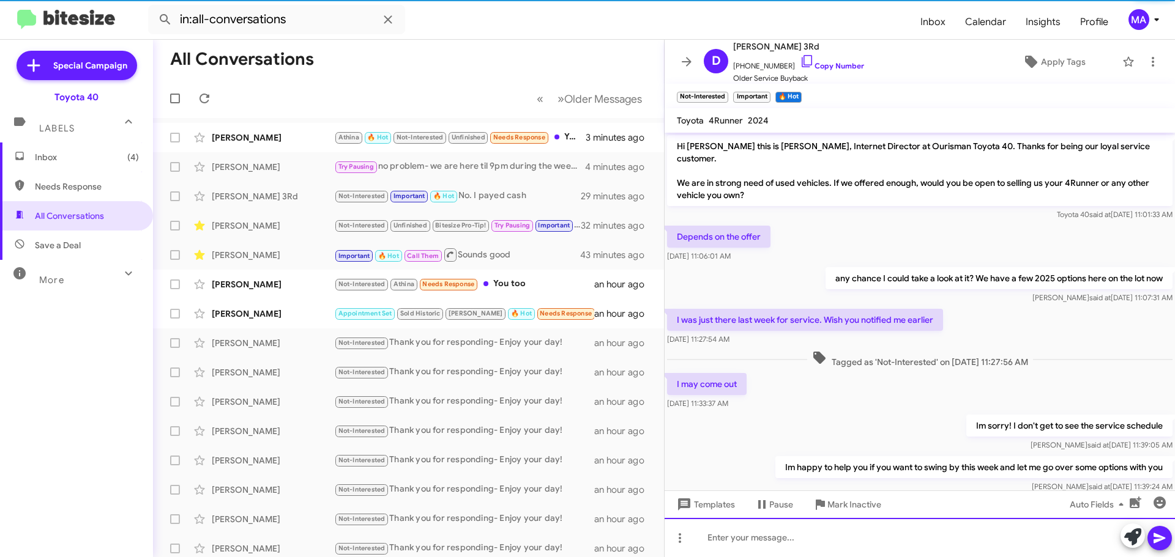
scroll to position [61, 0]
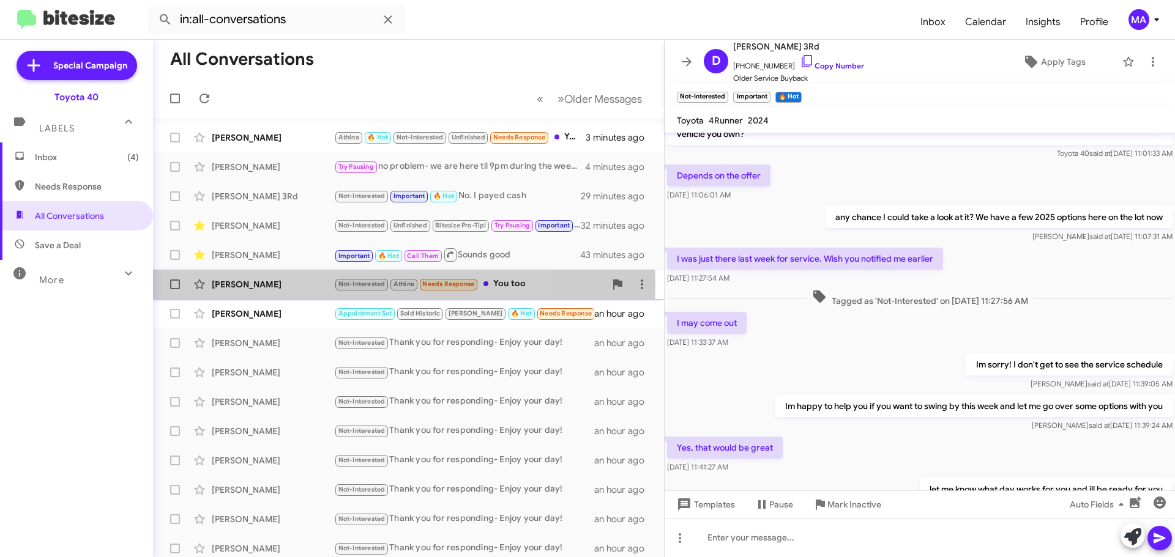
click at [293, 284] on div "[PERSON_NAME]" at bounding box center [273, 284] width 122 height 12
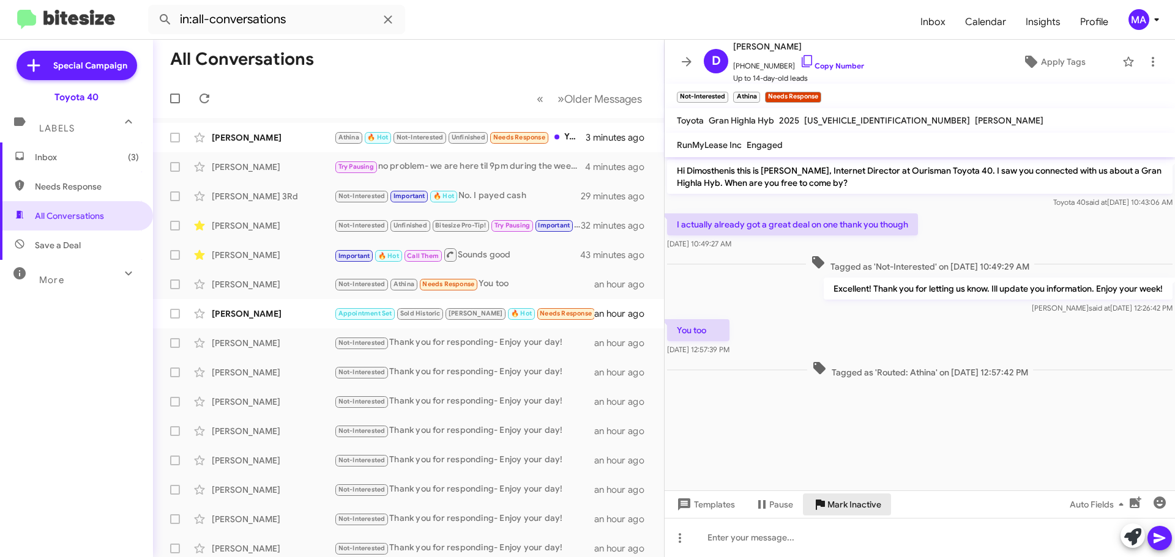
click at [851, 509] on span "Mark Inactive" at bounding box center [854, 505] width 54 height 22
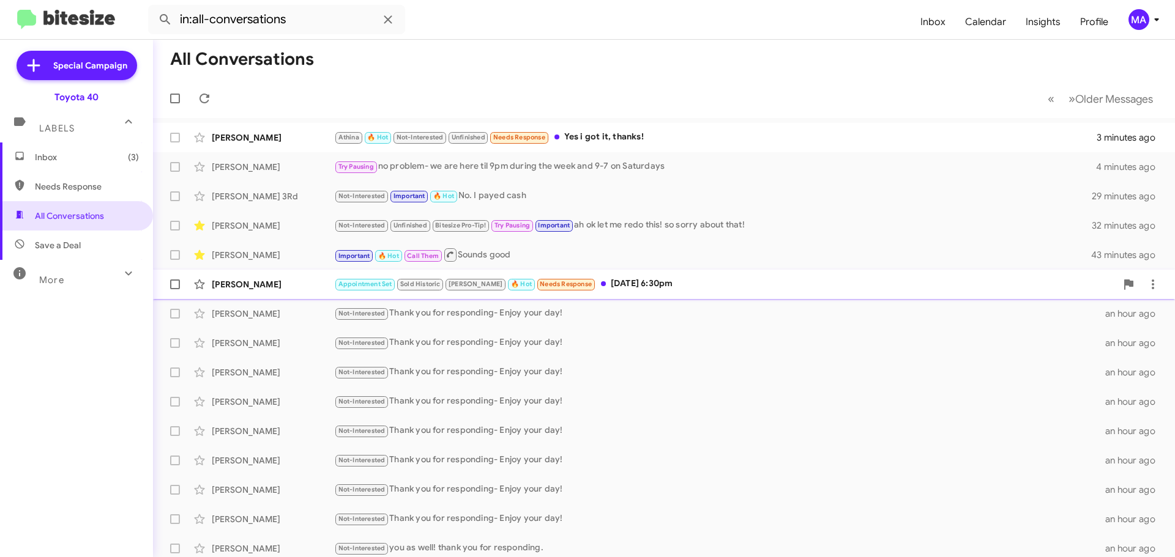
click at [291, 280] on div "[PERSON_NAME]" at bounding box center [273, 284] width 122 height 12
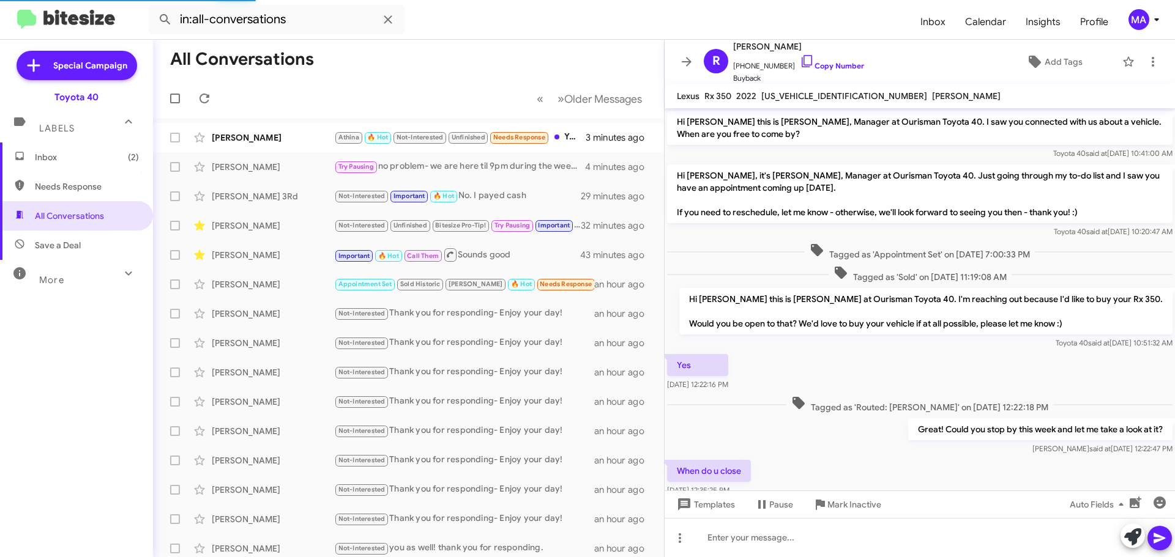
scroll to position [304, 0]
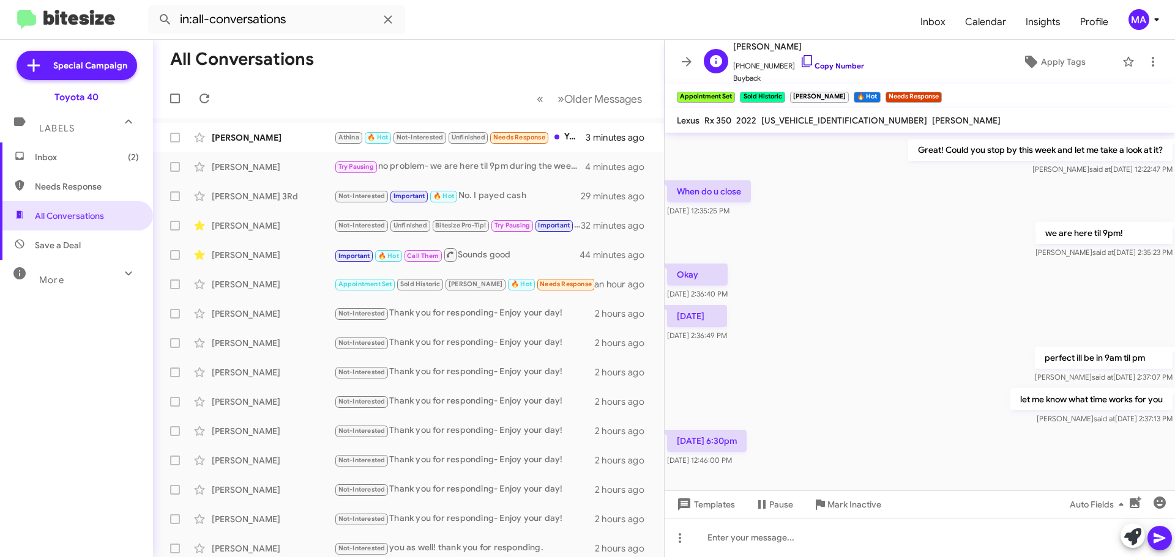
click at [800, 61] on icon at bounding box center [807, 61] width 15 height 15
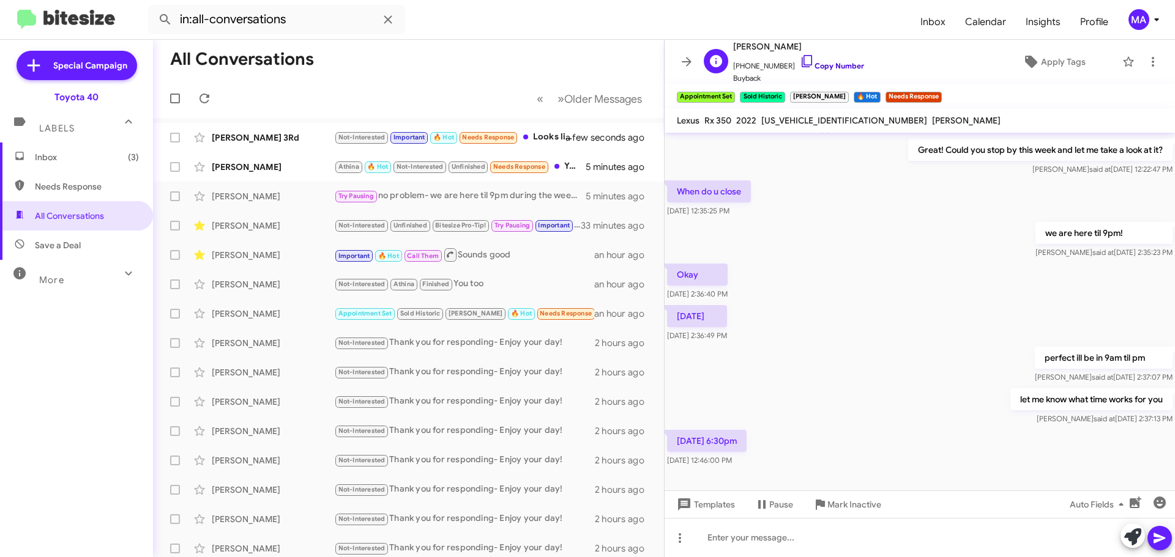
drag, startPoint x: 800, startPoint y: 61, endPoint x: 791, endPoint y: 59, distance: 8.9
click at [800, 61] on icon at bounding box center [807, 61] width 15 height 15
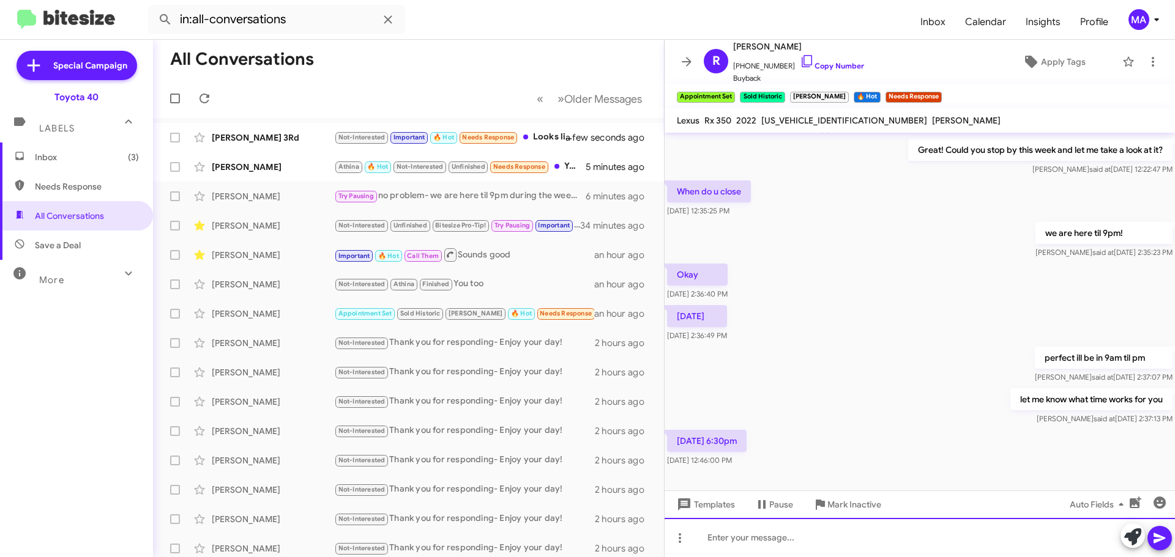
click at [744, 537] on div at bounding box center [919, 537] width 510 height 39
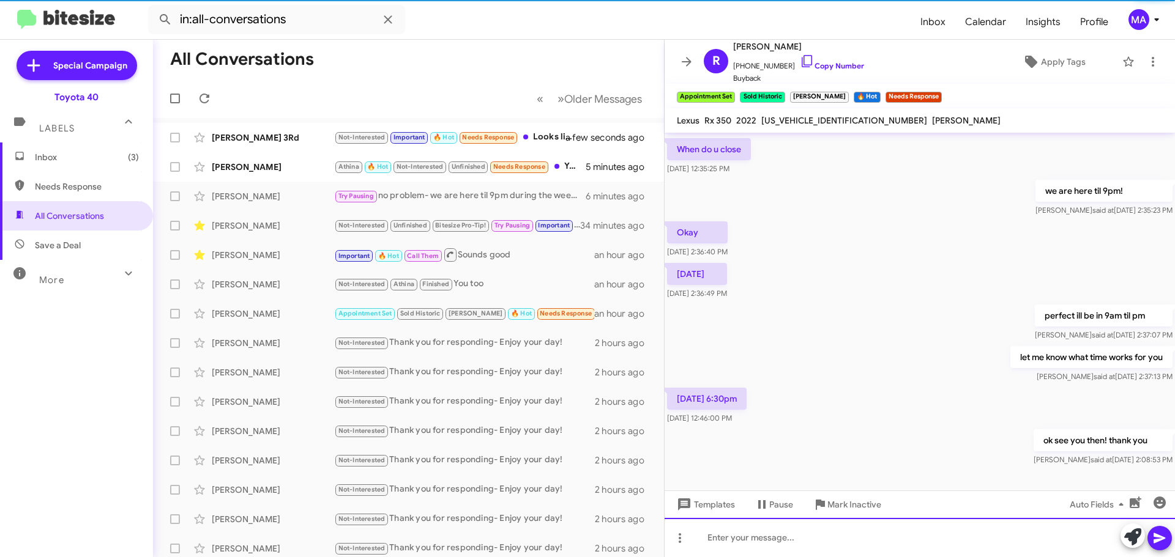
scroll to position [373, 0]
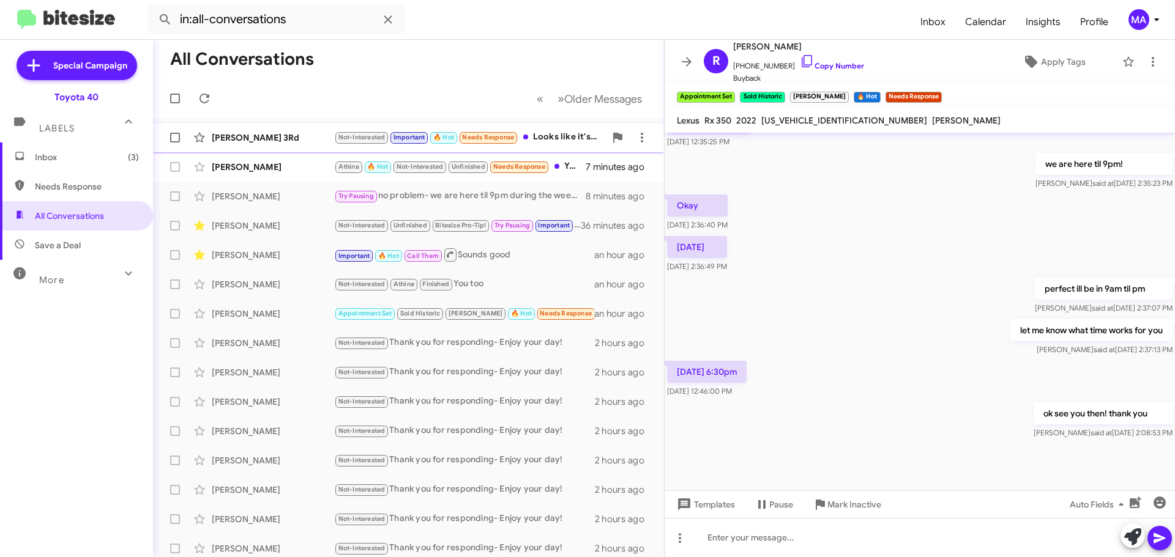
click at [298, 139] on div "[PERSON_NAME] 3Rd" at bounding box center [273, 138] width 122 height 12
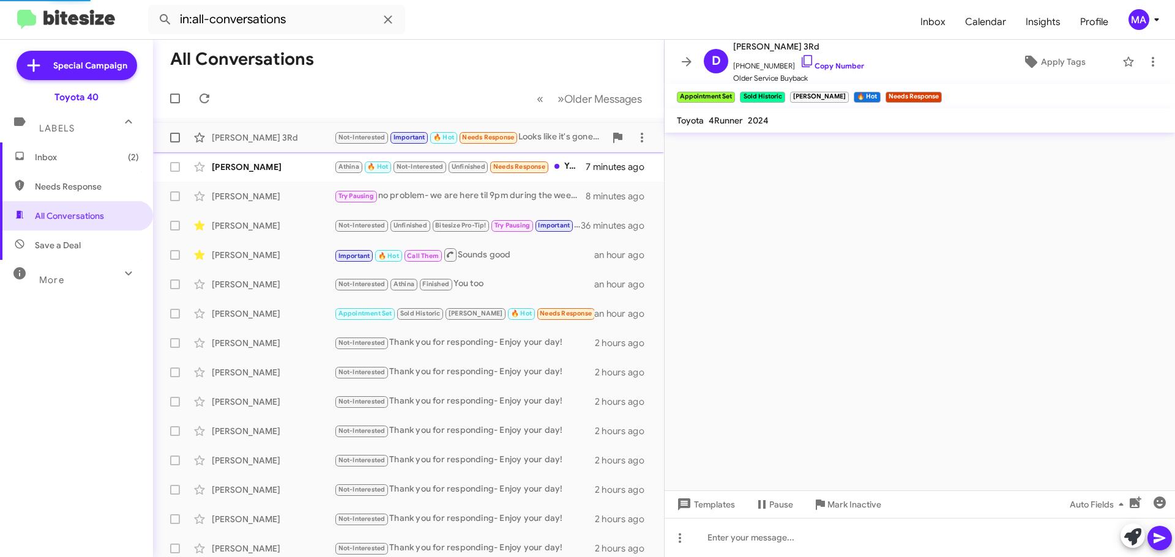
scroll to position [548, 0]
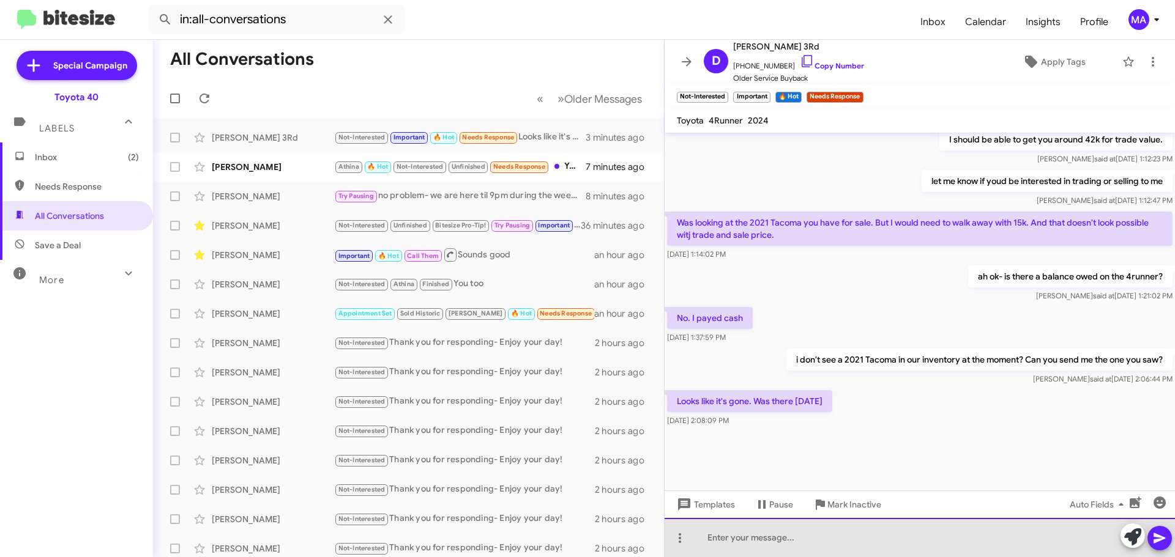
click at [782, 541] on div at bounding box center [919, 537] width 510 height 39
drag, startPoint x: 845, startPoint y: 538, endPoint x: 853, endPoint y: 539, distance: 8.0
click at [845, 539] on div "dang! Im sorry- I do get them in tty often. Maybe I can find one for you in the…" at bounding box center [919, 537] width 510 height 39
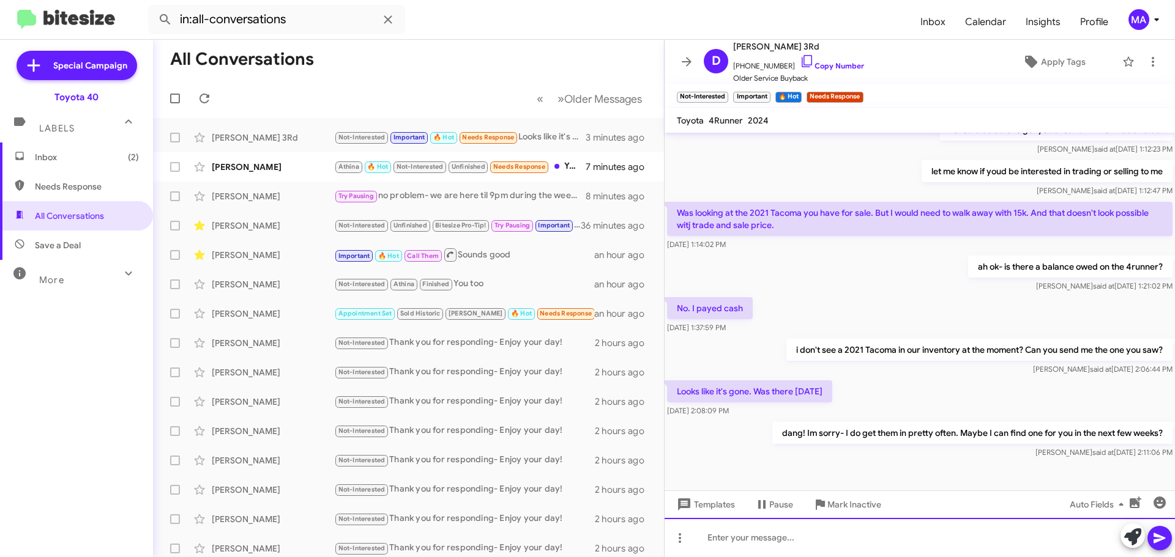
scroll to position [845, 0]
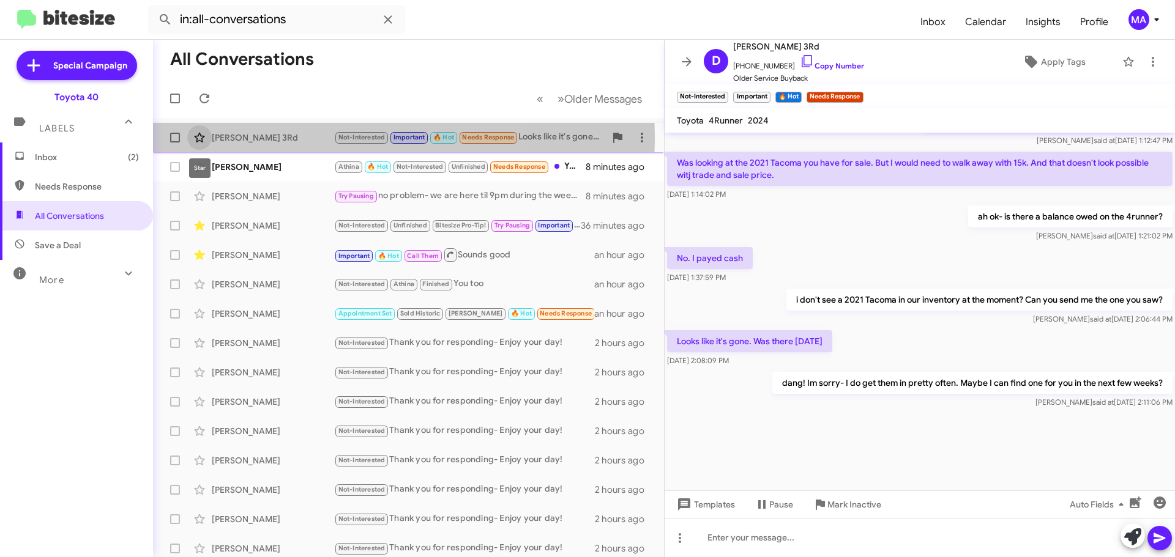
click at [202, 136] on icon at bounding box center [199, 138] width 10 height 10
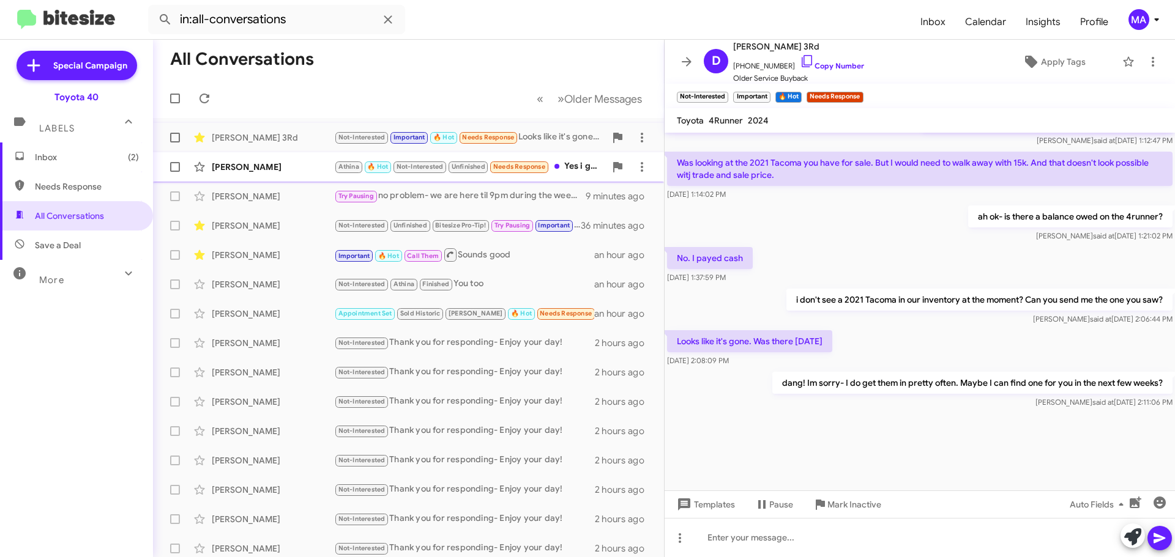
click at [302, 162] on div "[PERSON_NAME]" at bounding box center [273, 167] width 122 height 12
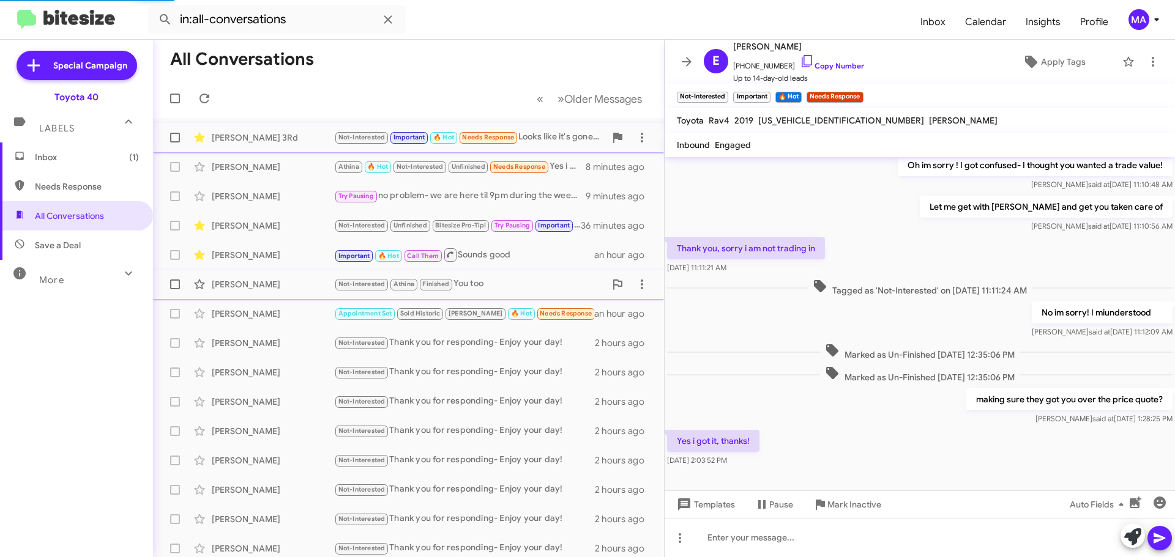
scroll to position [273, 0]
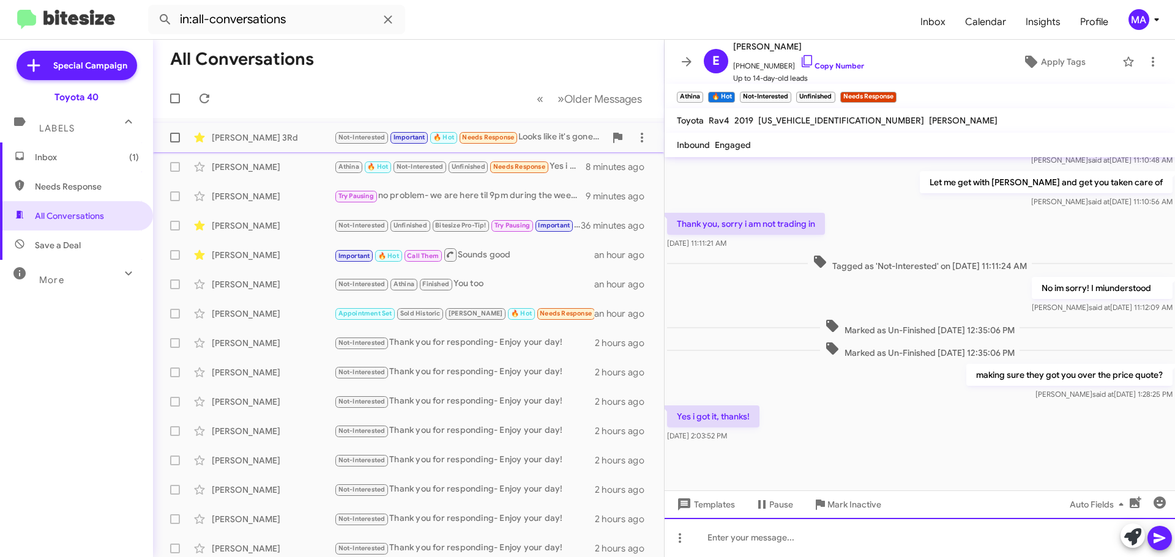
click at [738, 541] on div at bounding box center [919, 537] width 510 height 39
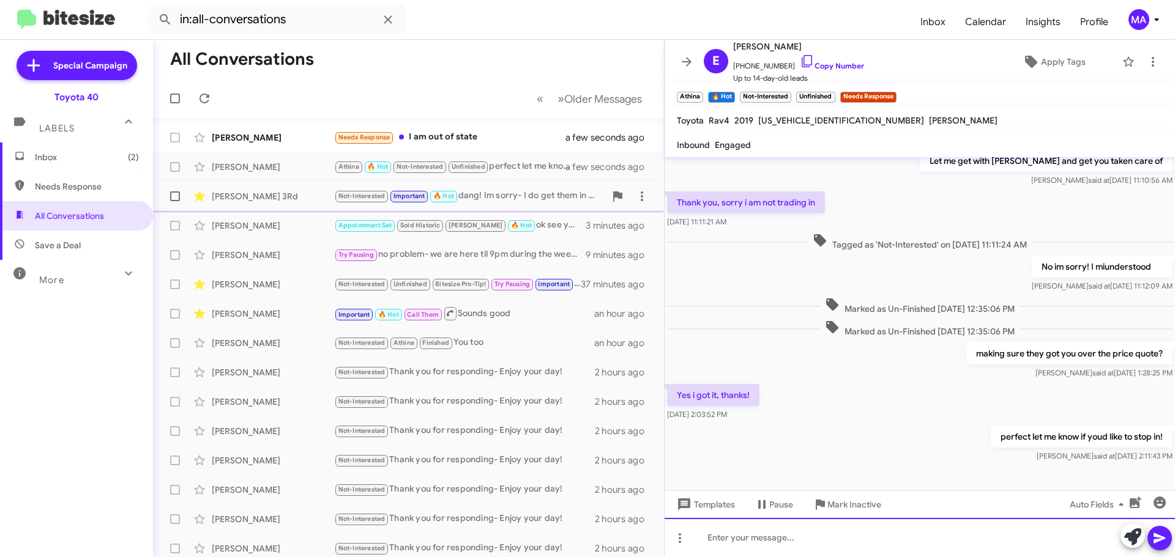
scroll to position [317, 0]
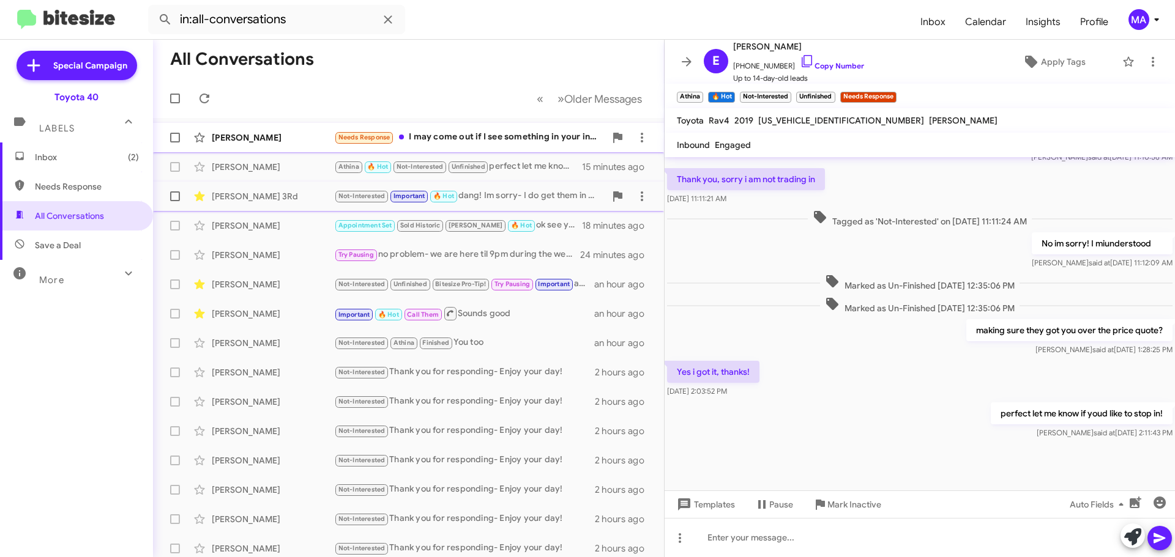
click at [453, 143] on div "Needs Response I may come out if I see something in your inventory" at bounding box center [469, 137] width 271 height 14
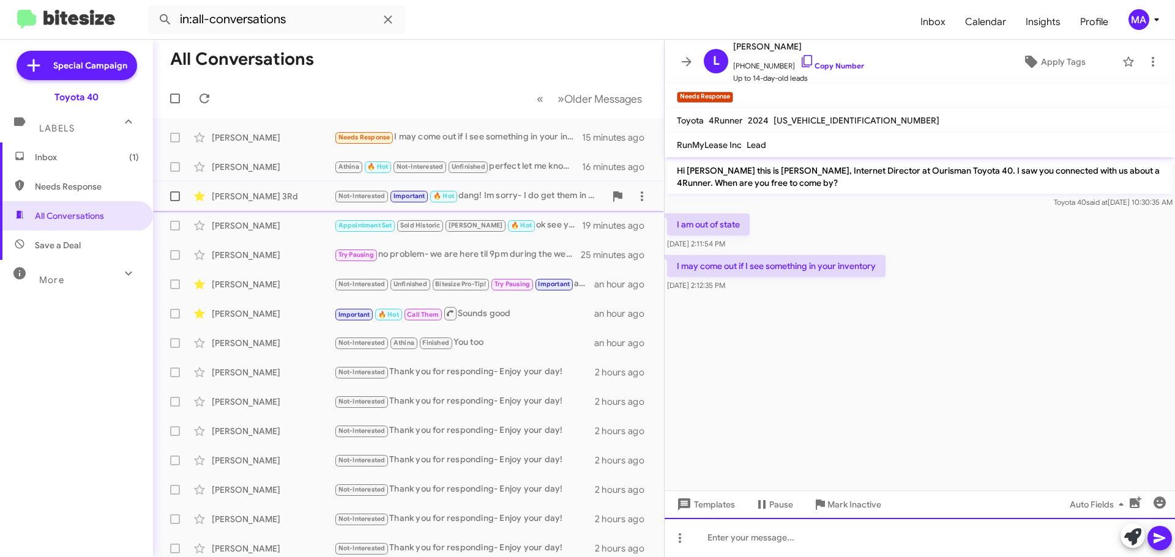
click at [785, 541] on div at bounding box center [919, 537] width 510 height 39
